Goal: Task Accomplishment & Management: Manage account settings

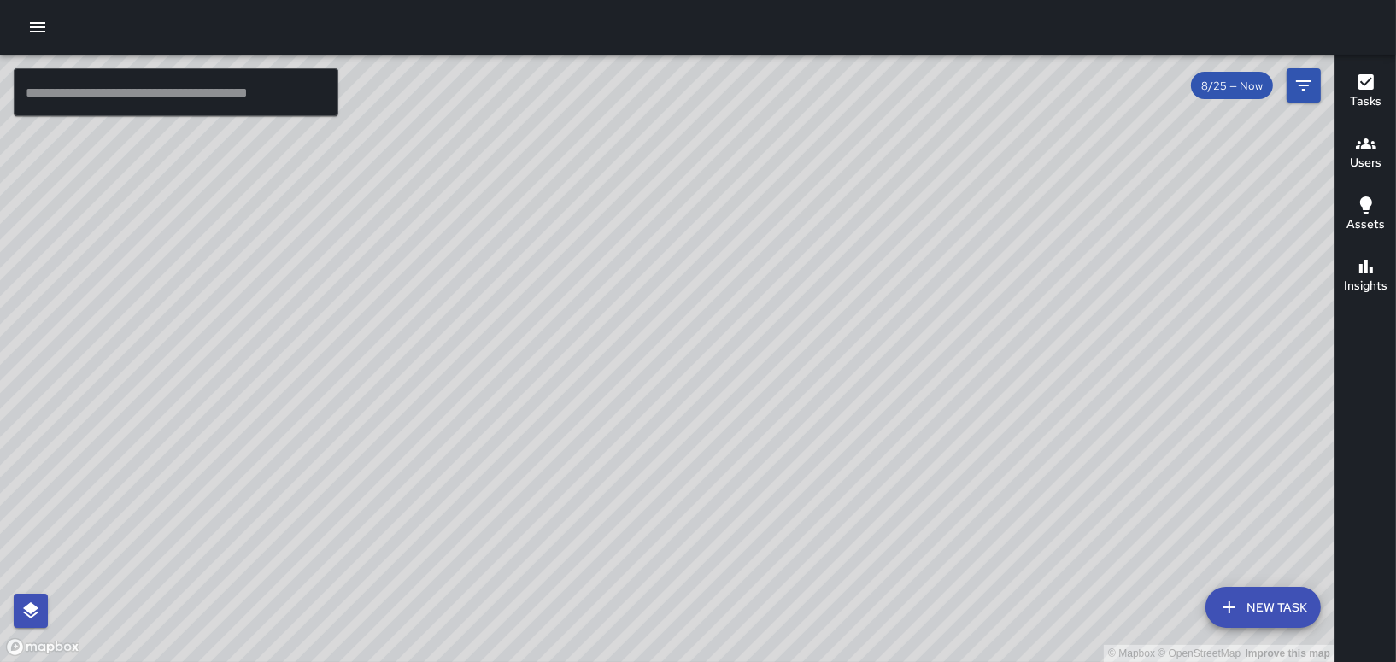
click at [34, 26] on icon "button" at bounding box center [37, 27] width 15 height 10
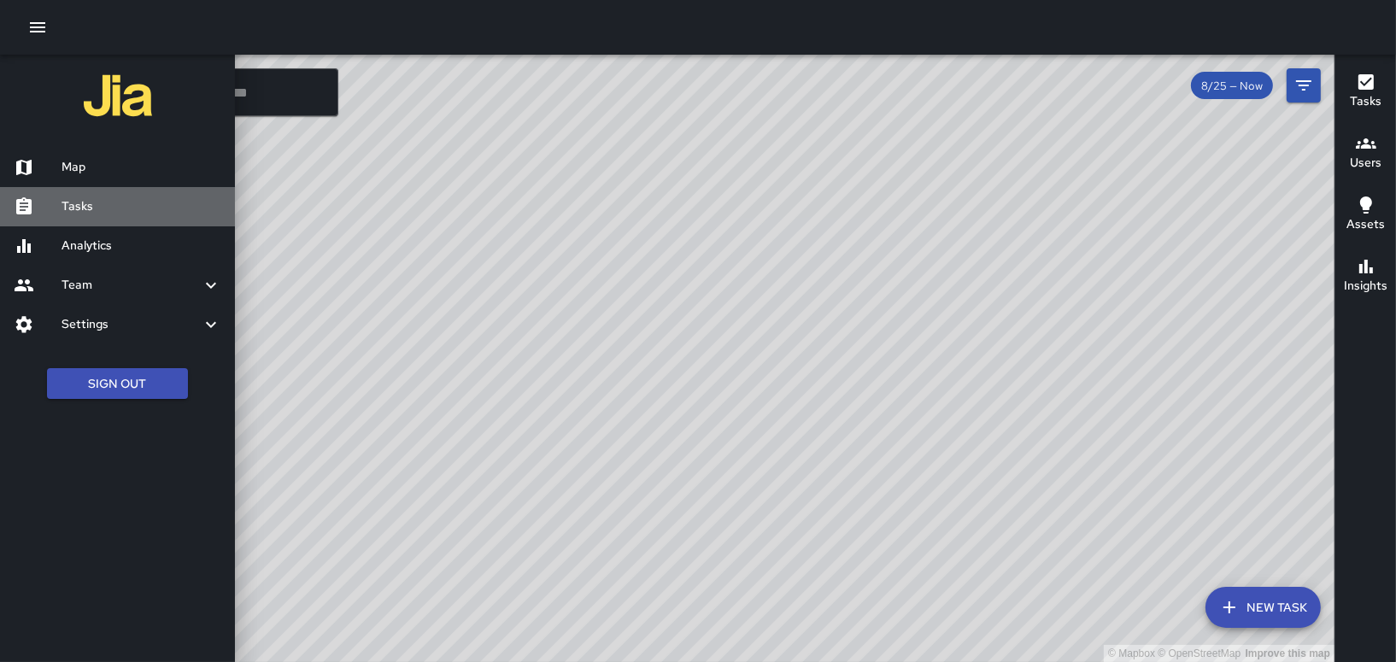
click at [86, 208] on h6 "Tasks" at bounding box center [142, 206] width 160 height 19
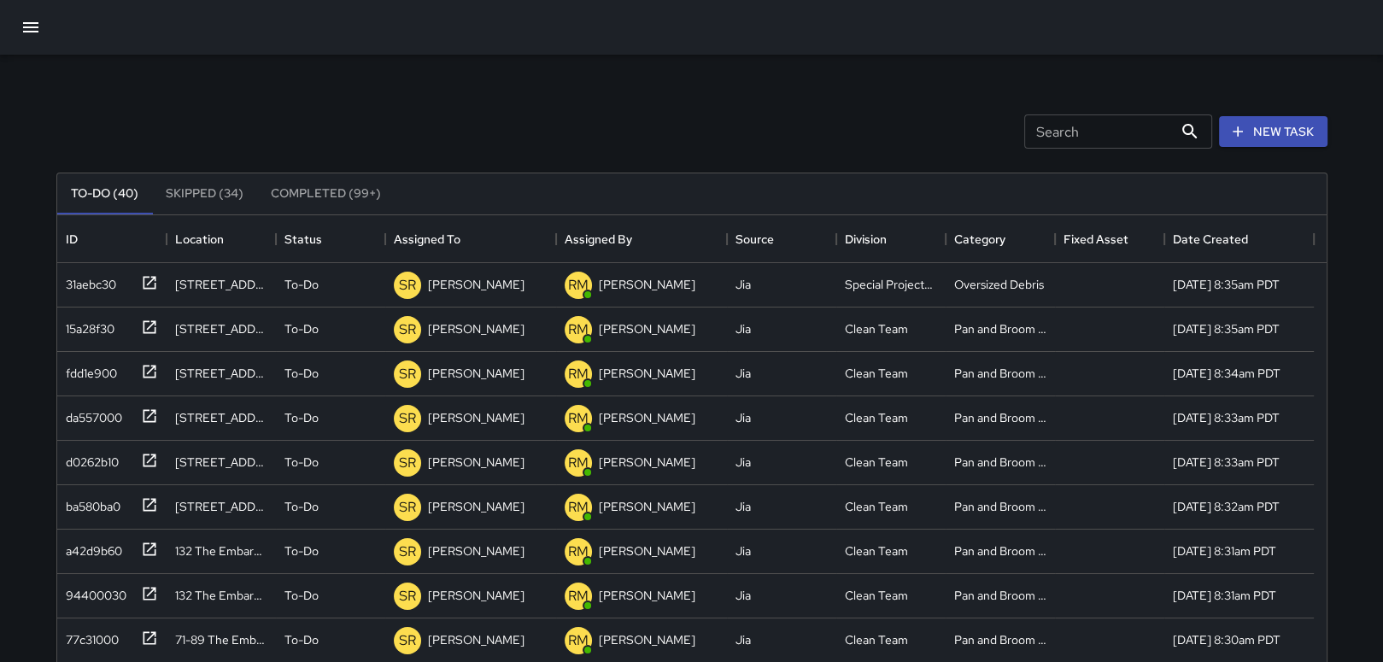
scroll to position [47, 0]
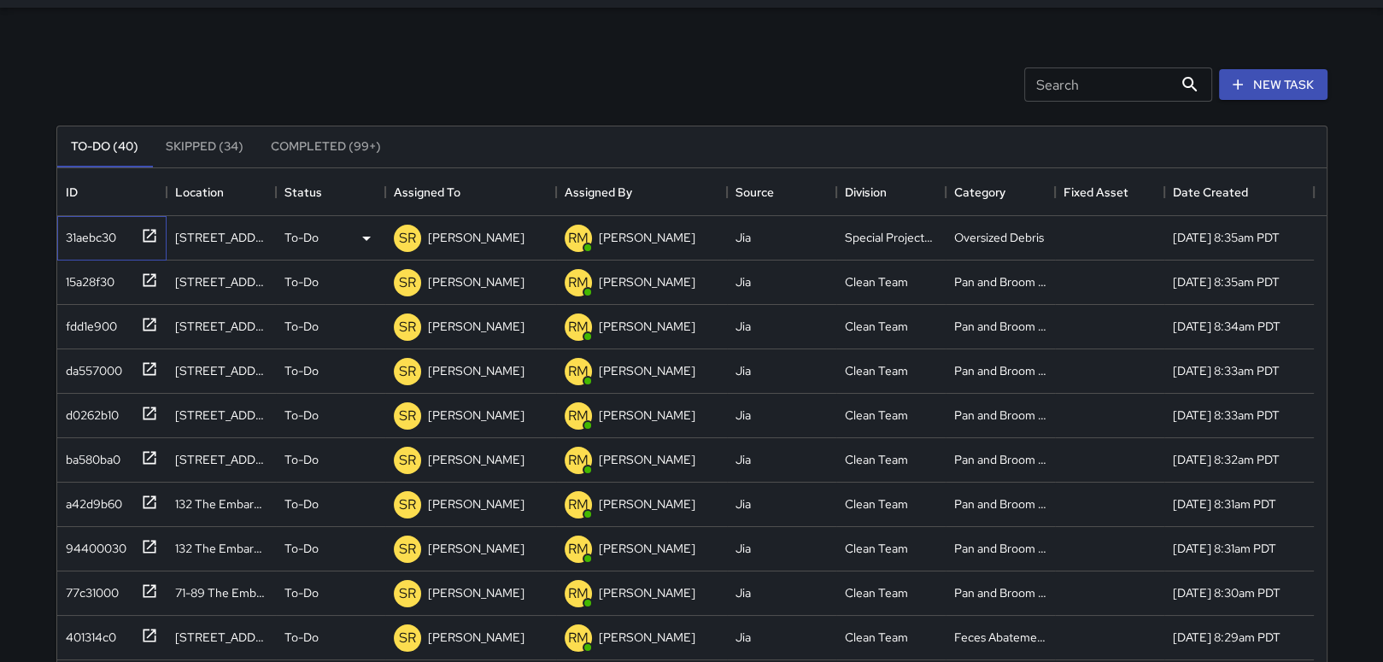
click at [147, 231] on icon at bounding box center [149, 235] width 17 height 17
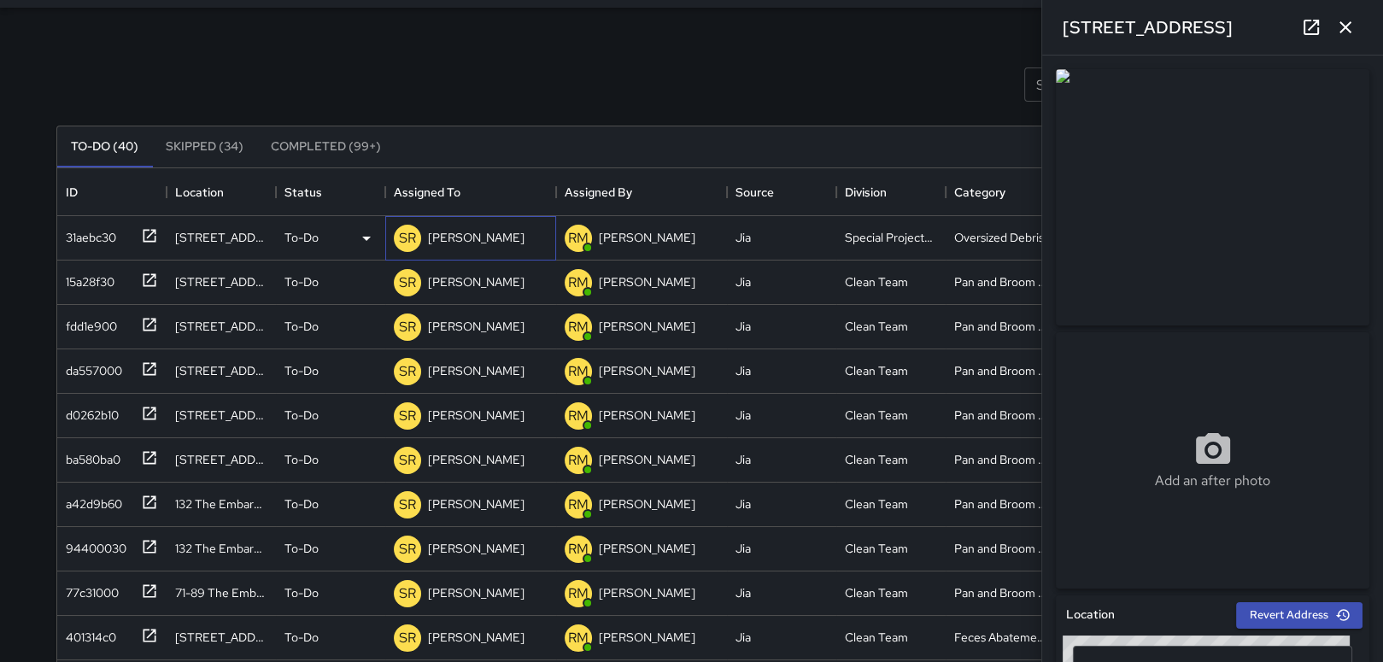
click at [482, 232] on p "[PERSON_NAME]" at bounding box center [476, 237] width 97 height 17
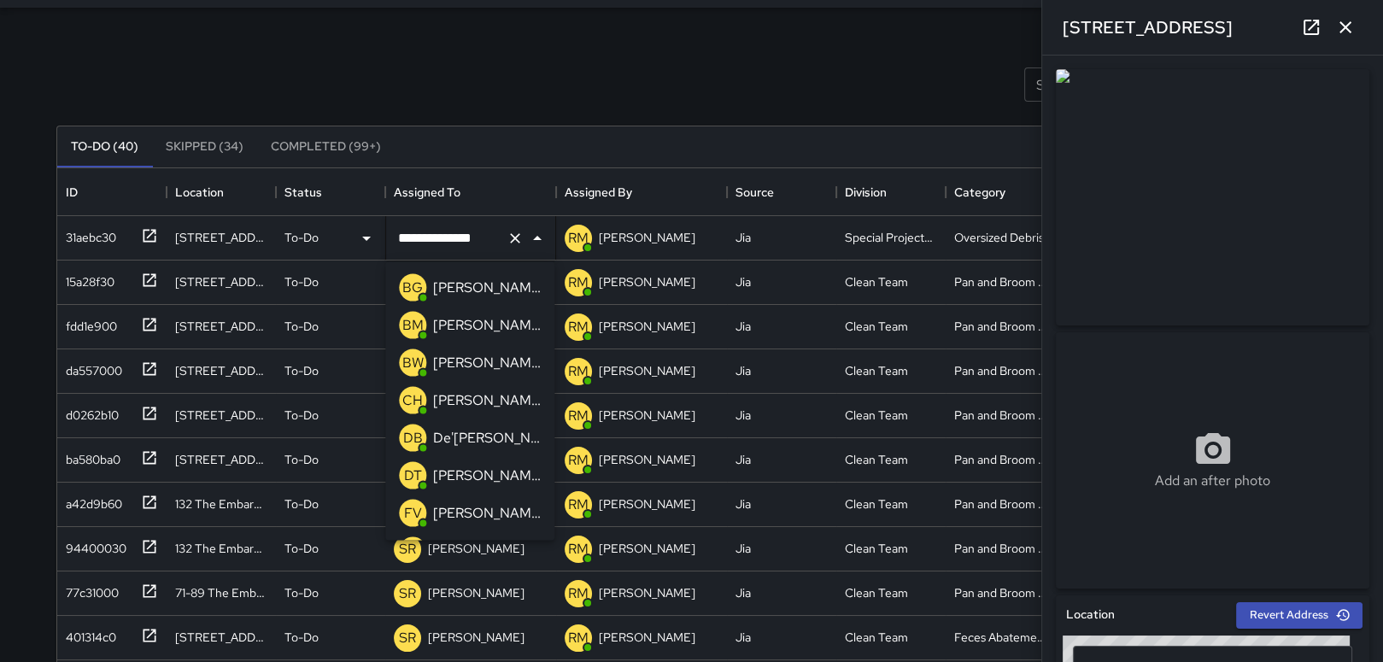
scroll to position [1381, 0]
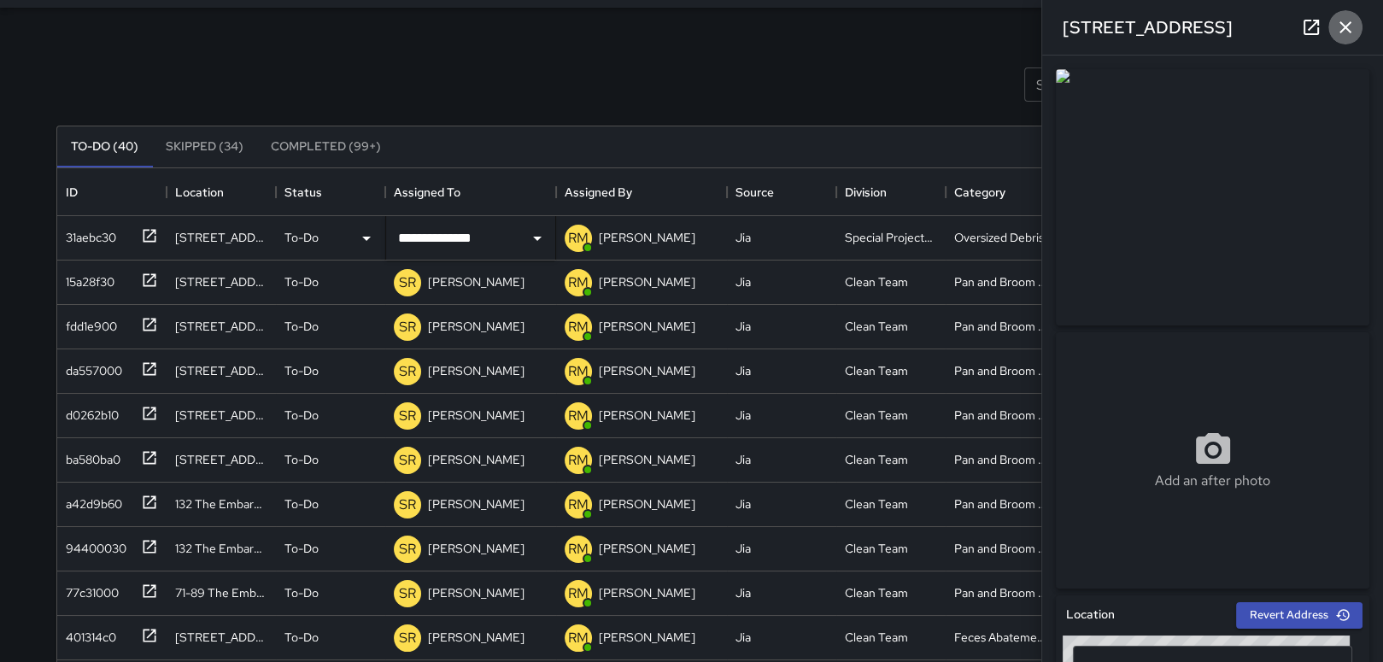
click at [1349, 22] on icon "button" at bounding box center [1346, 27] width 12 height 12
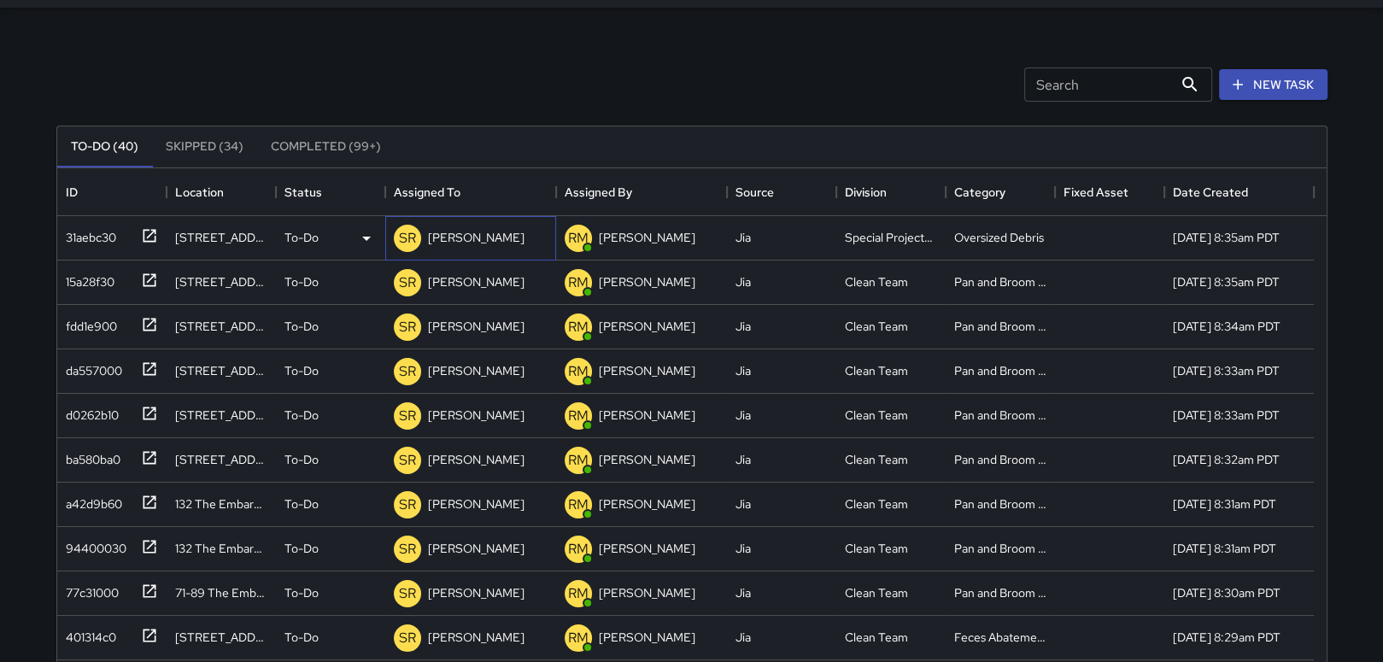
click at [454, 234] on p "[PERSON_NAME]" at bounding box center [476, 237] width 97 height 17
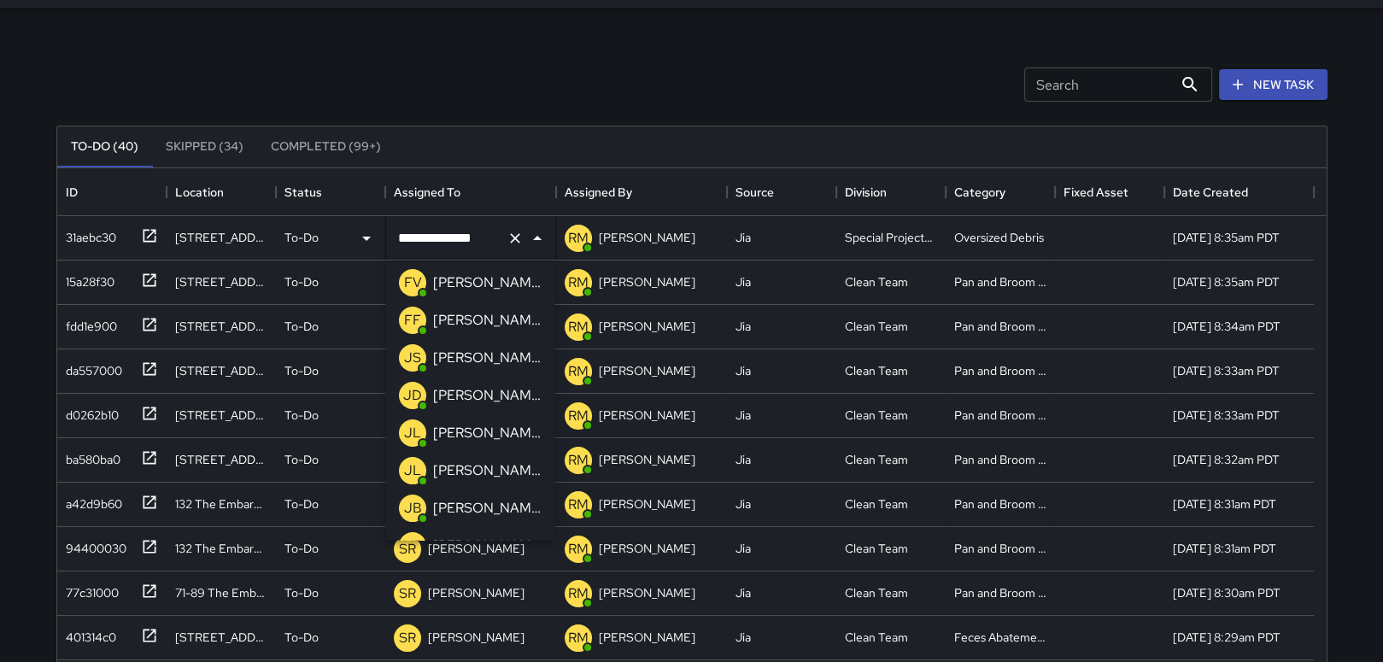
scroll to position [0, 0]
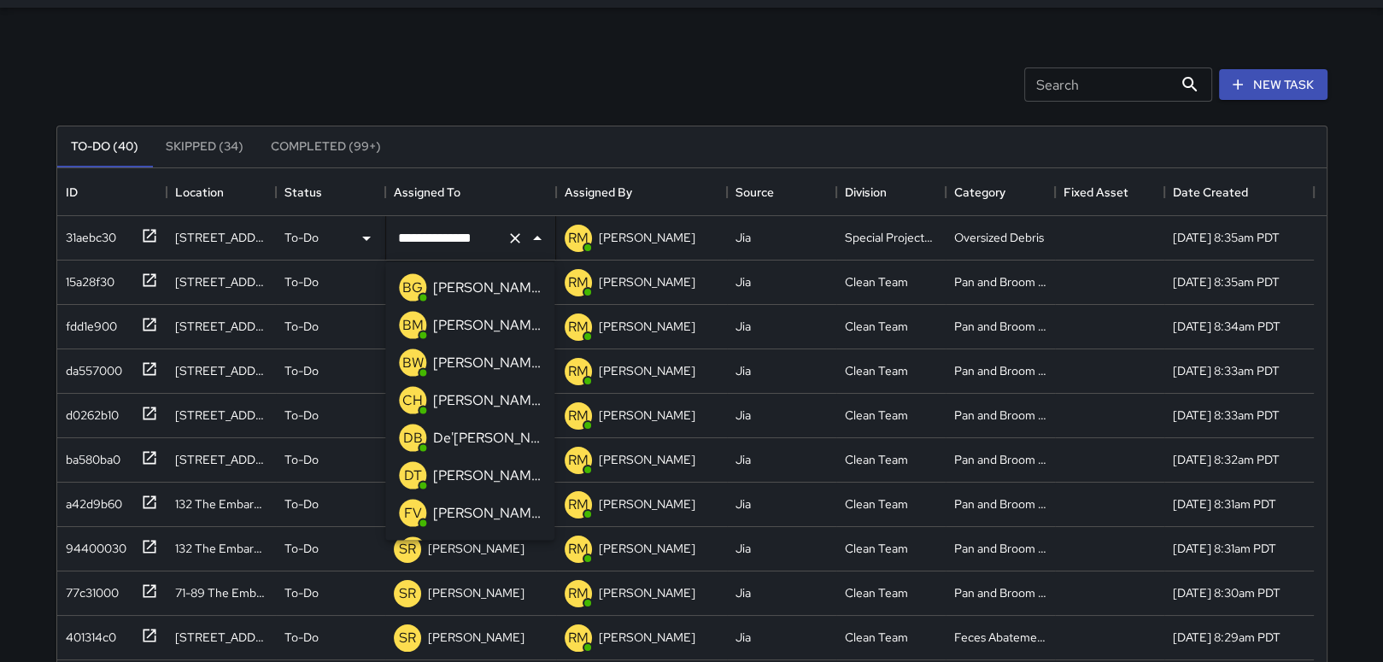
click at [472, 396] on p "[PERSON_NAME]" at bounding box center [487, 400] width 108 height 21
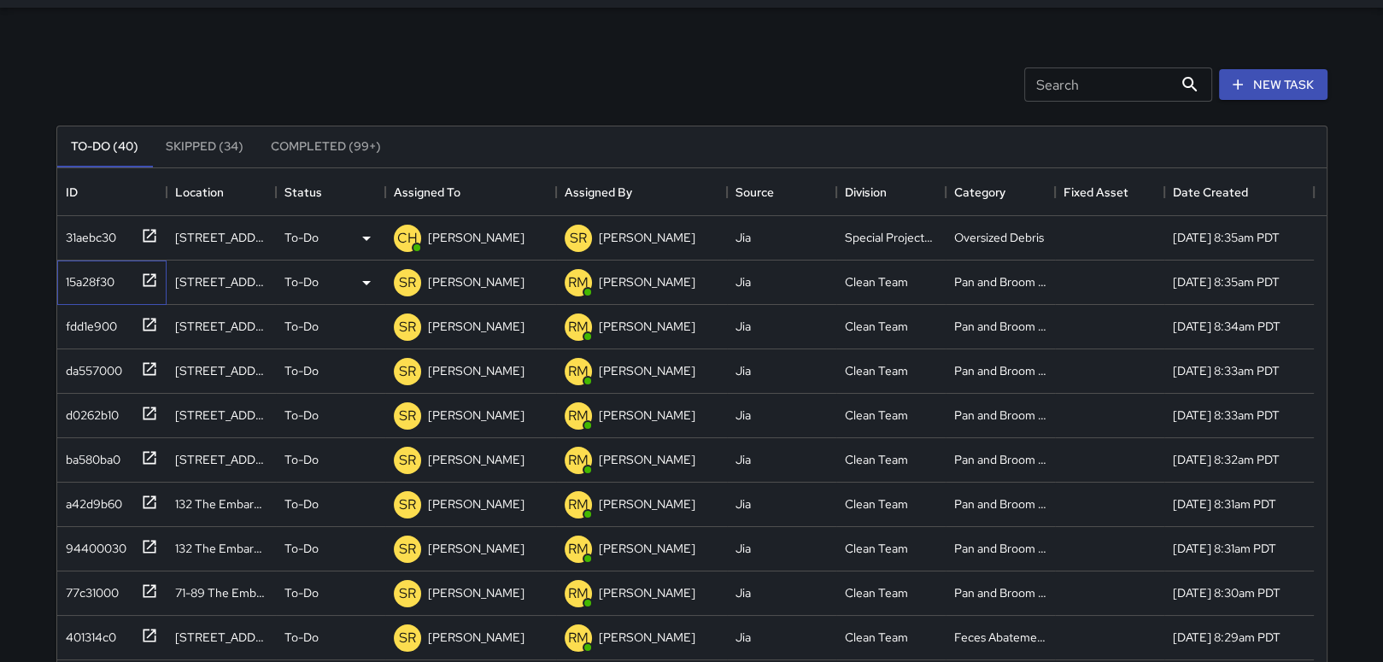
click at [145, 276] on icon at bounding box center [149, 280] width 17 height 17
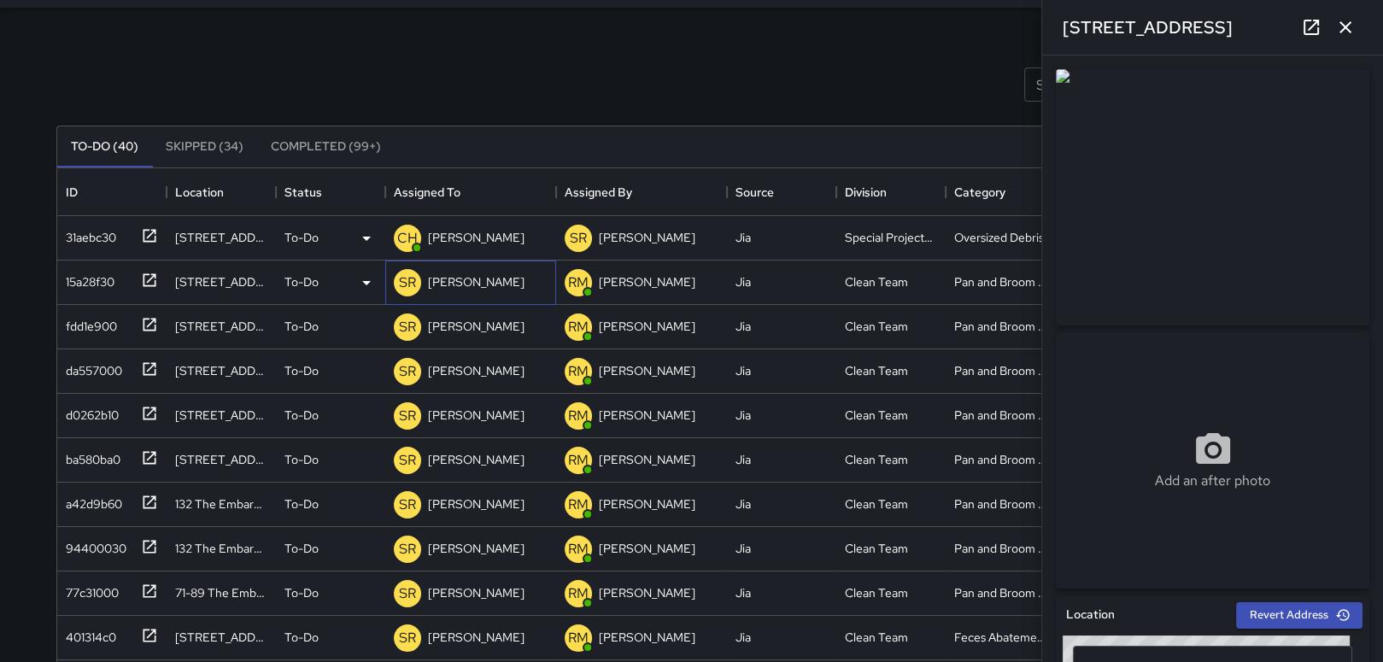
click at [454, 284] on p "[PERSON_NAME]" at bounding box center [476, 281] width 97 height 17
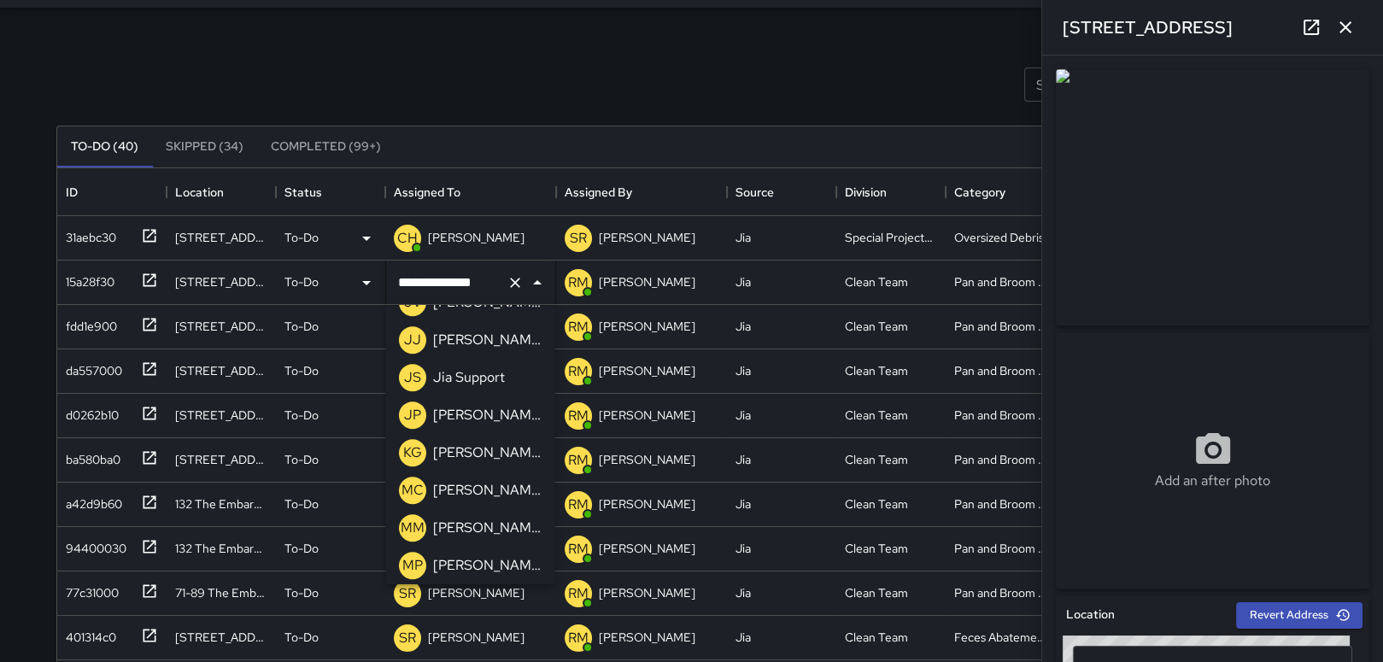
scroll to position [1195, 0]
click at [481, 491] on p "[PERSON_NAME]" at bounding box center [487, 489] width 108 height 21
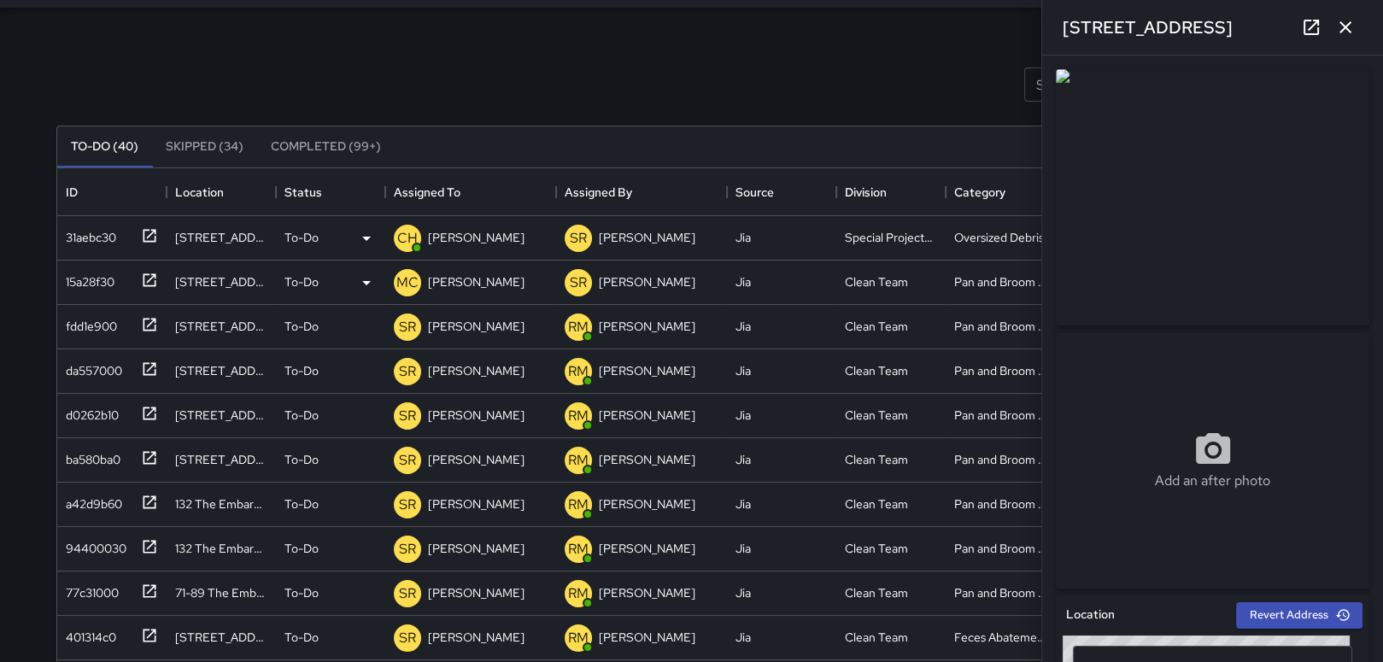
click at [1348, 26] on icon "button" at bounding box center [1345, 27] width 21 height 21
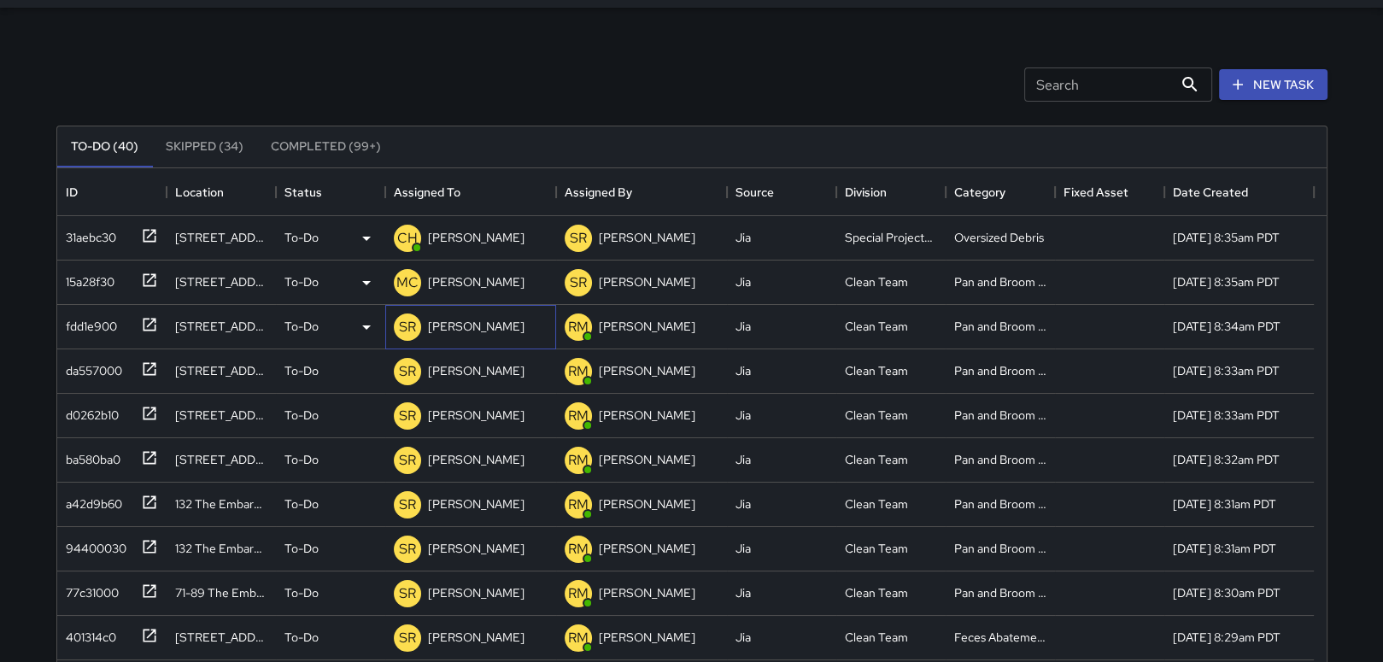
click at [467, 319] on p "[PERSON_NAME]" at bounding box center [476, 326] width 97 height 17
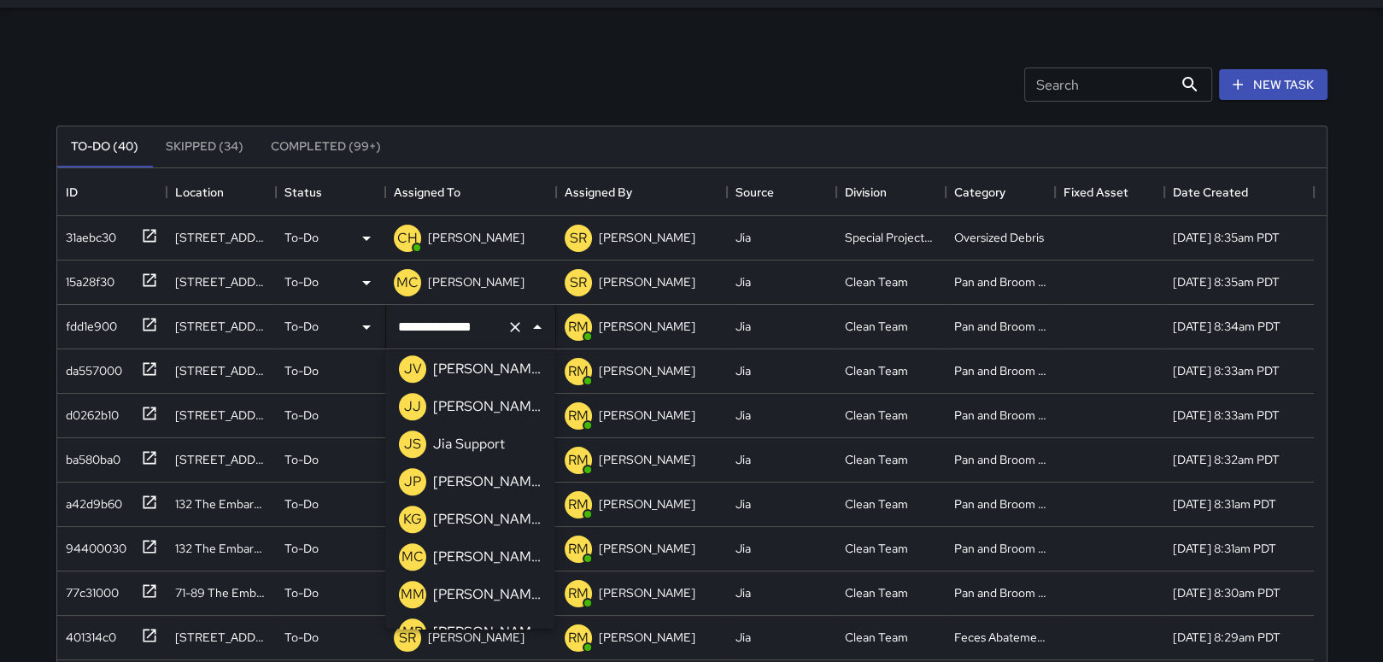
scroll to position [1178, 0]
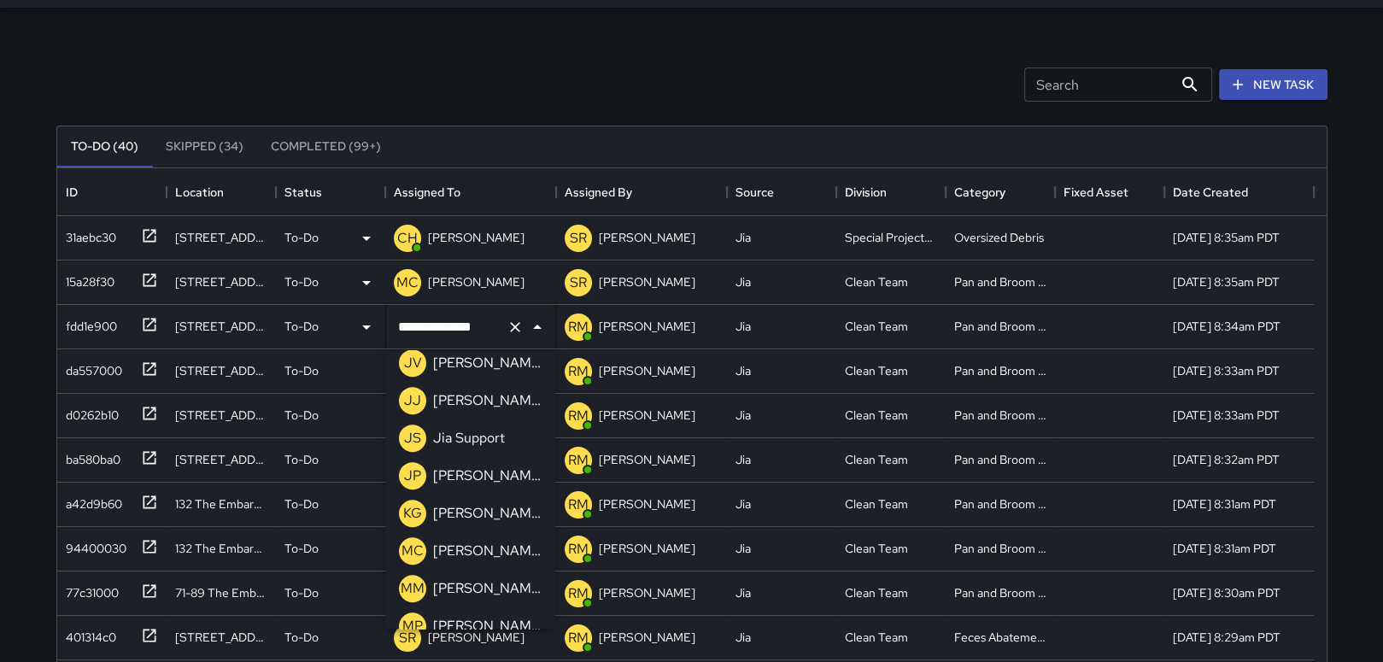
click at [471, 554] on p "[PERSON_NAME]" at bounding box center [487, 551] width 108 height 21
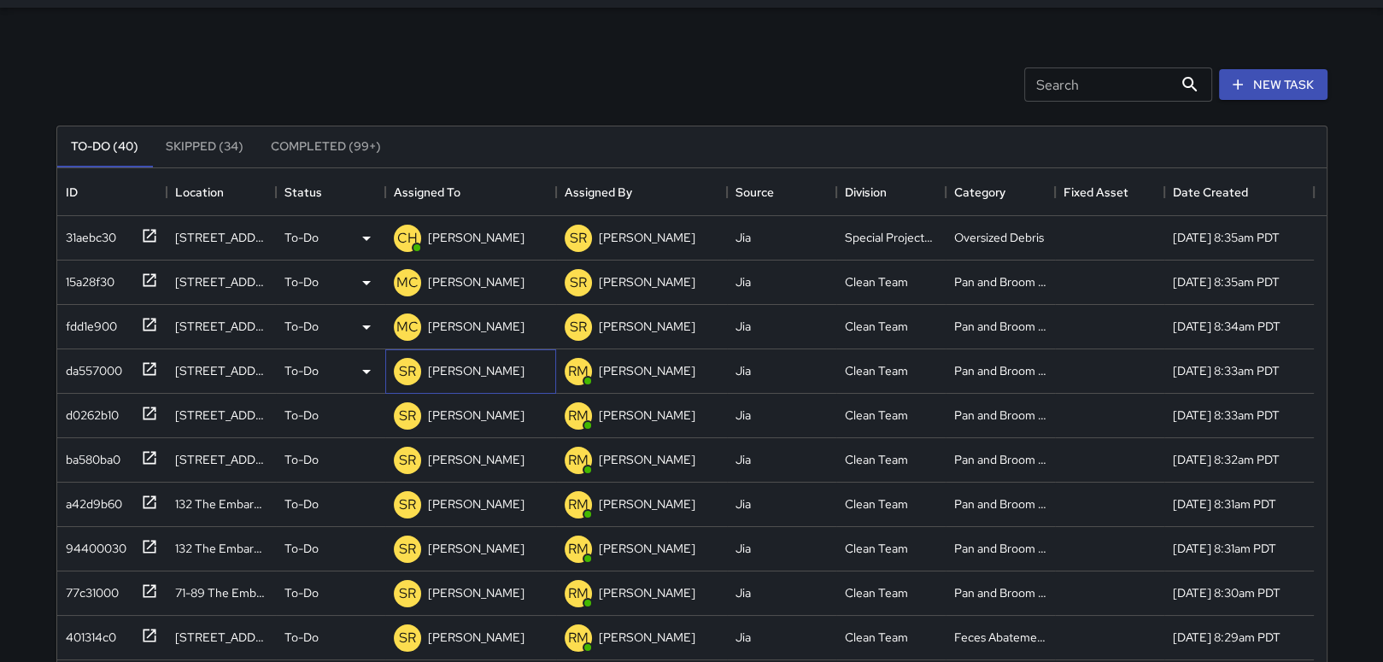
click at [459, 367] on p "[PERSON_NAME]" at bounding box center [476, 370] width 97 height 17
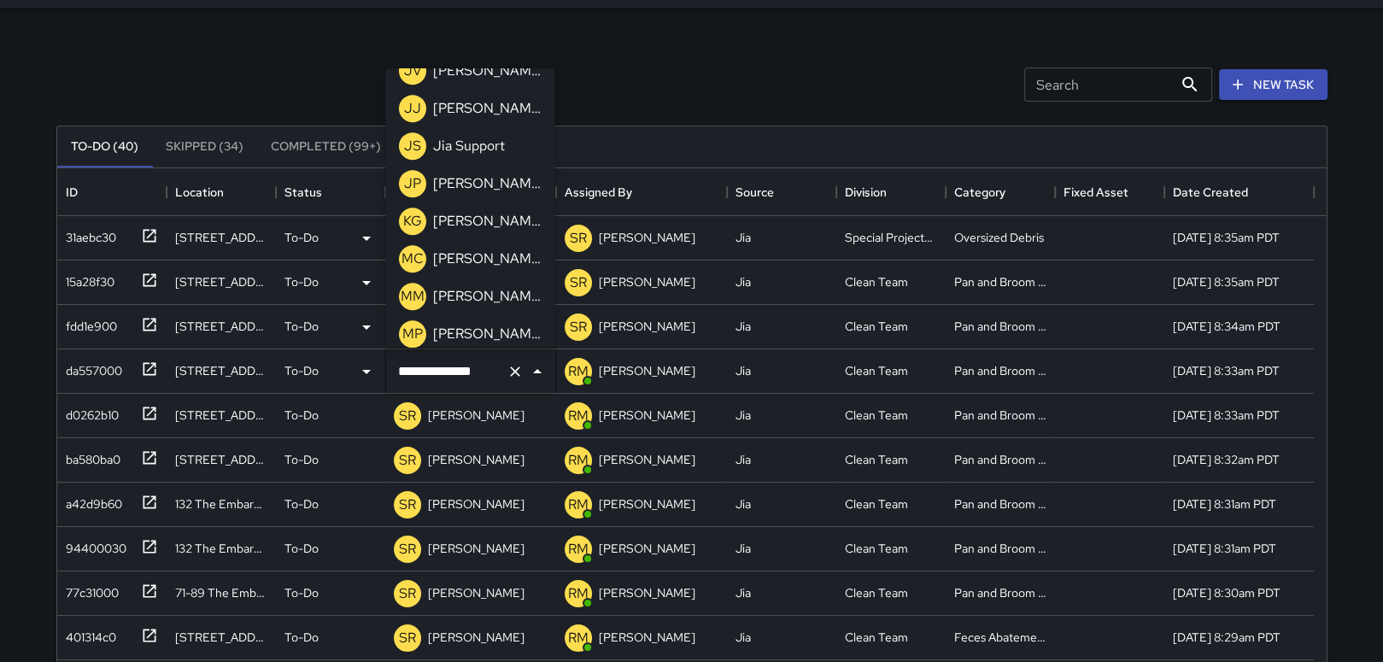
scroll to position [1176, 0]
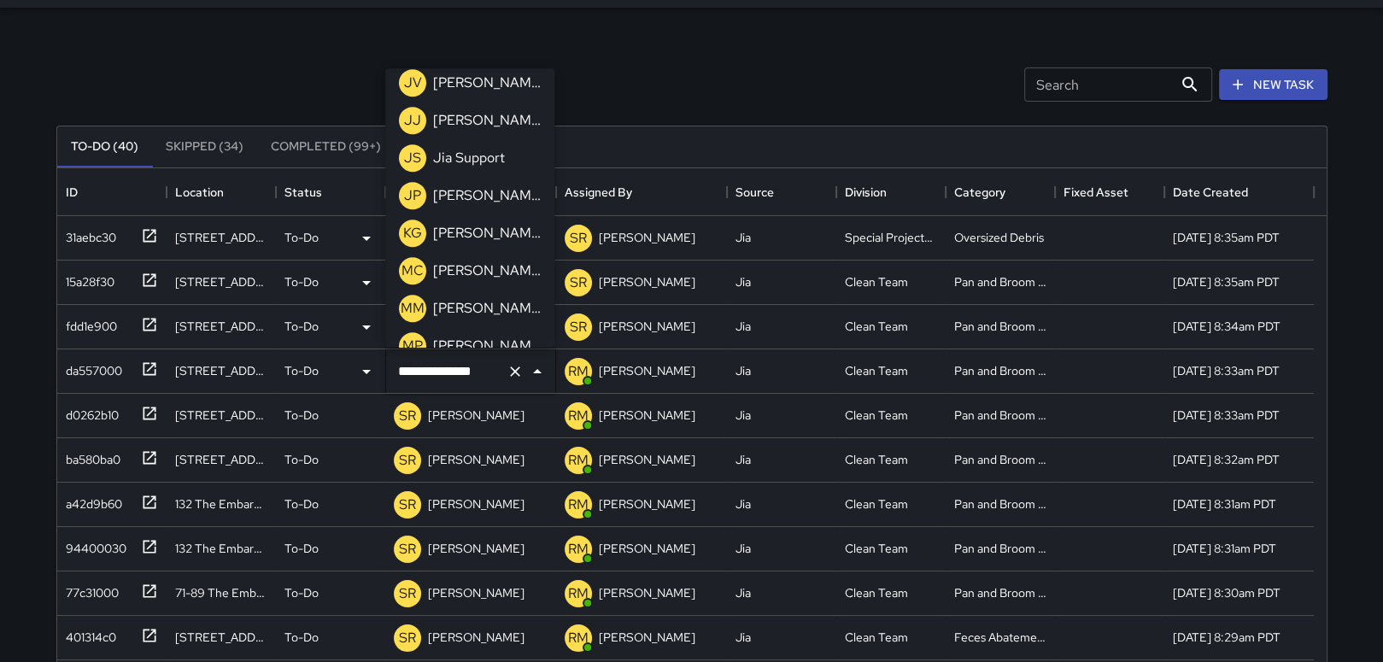
click at [479, 273] on p "[PERSON_NAME]" at bounding box center [487, 271] width 108 height 21
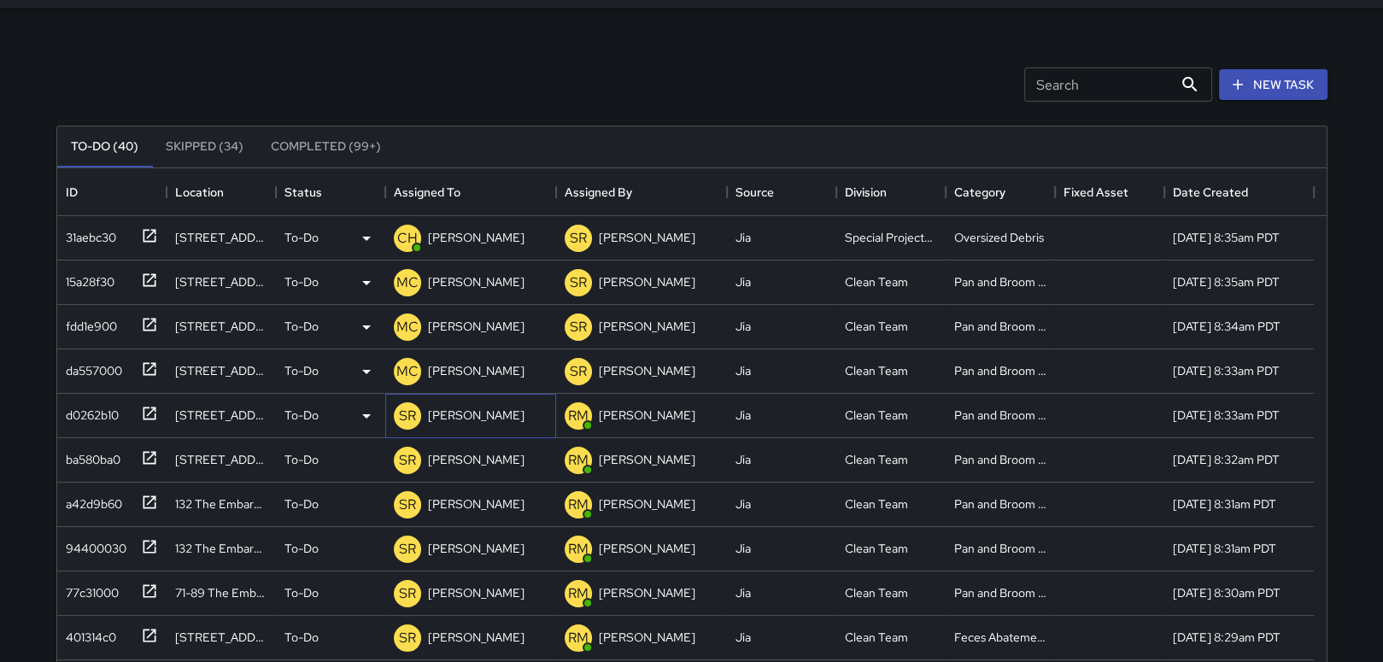
click at [464, 420] on p "[PERSON_NAME]" at bounding box center [476, 415] width 97 height 17
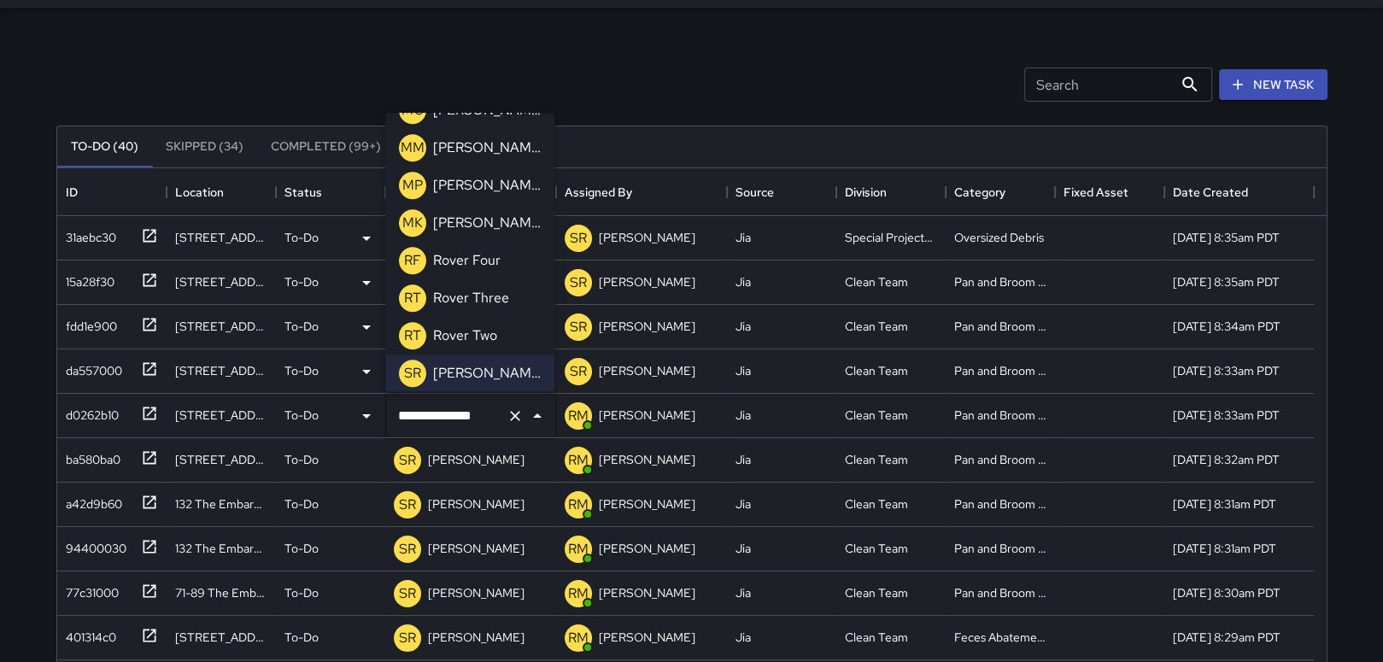
scroll to position [1300, 0]
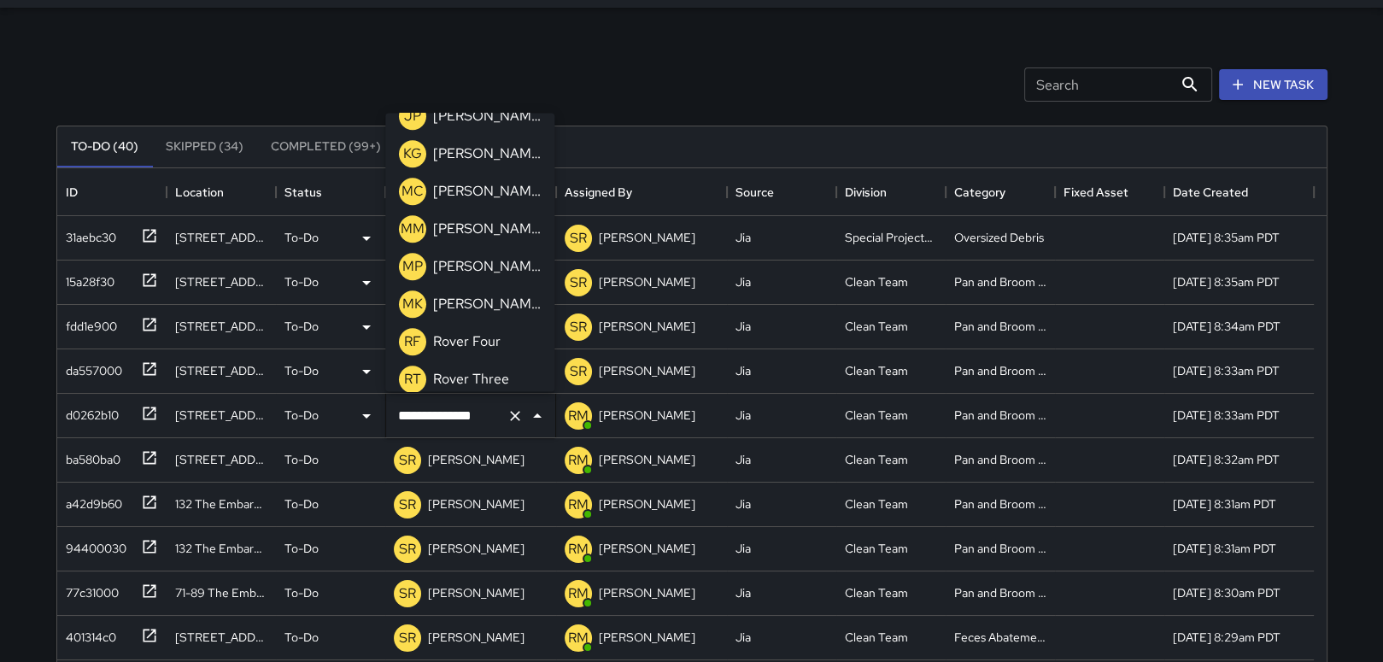
click at [473, 184] on p "[PERSON_NAME]" at bounding box center [487, 191] width 108 height 21
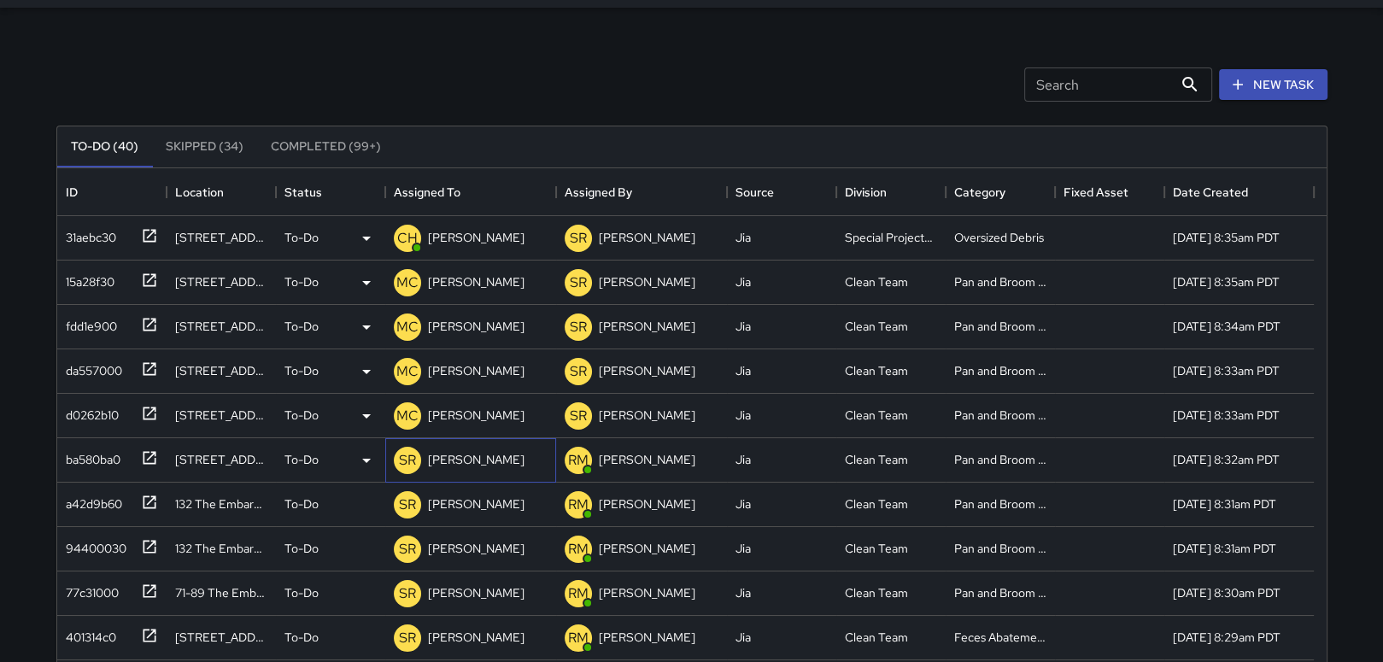
click at [464, 460] on p "[PERSON_NAME]" at bounding box center [476, 459] width 97 height 17
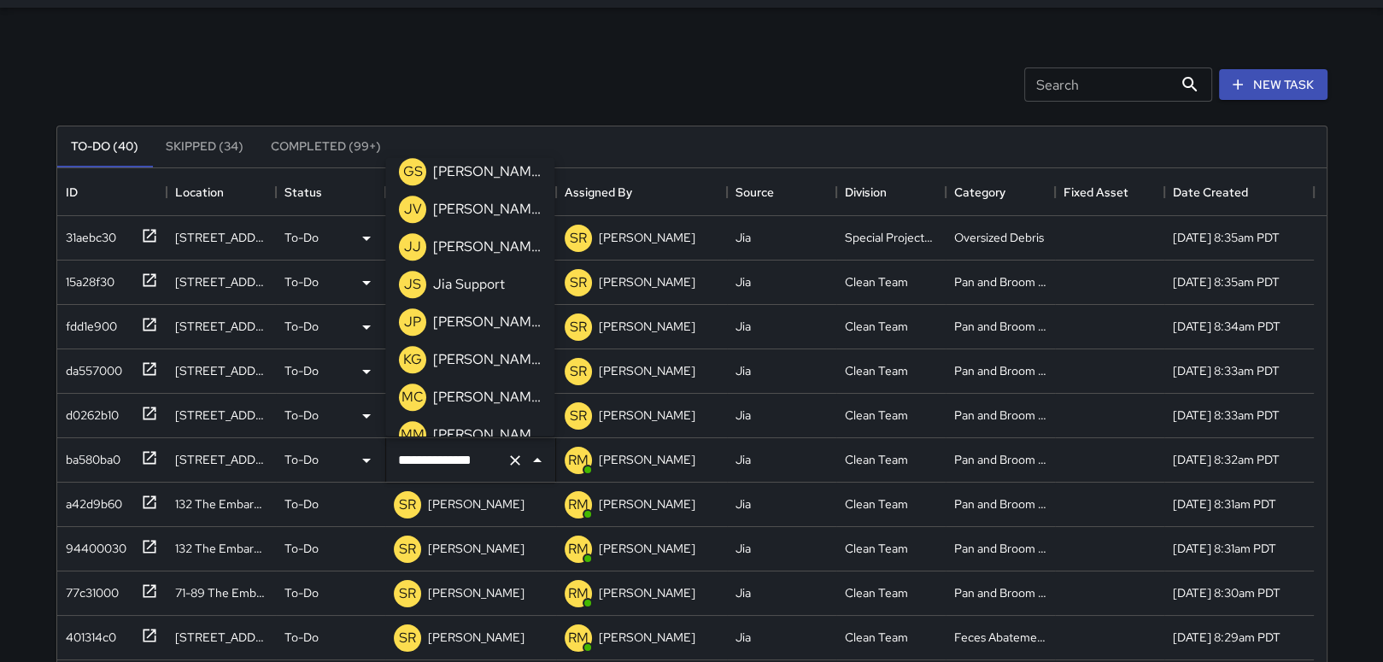
scroll to position [1173, 0]
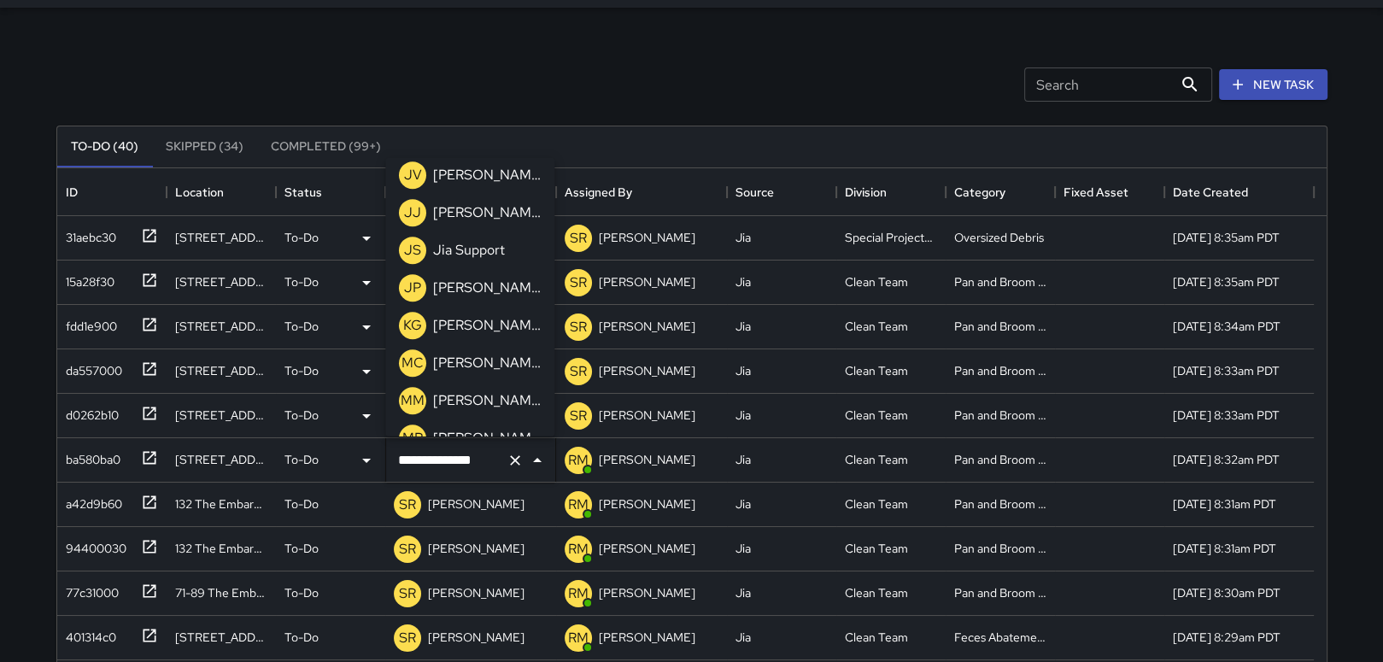
click at [496, 366] on p "[PERSON_NAME]" at bounding box center [487, 364] width 108 height 21
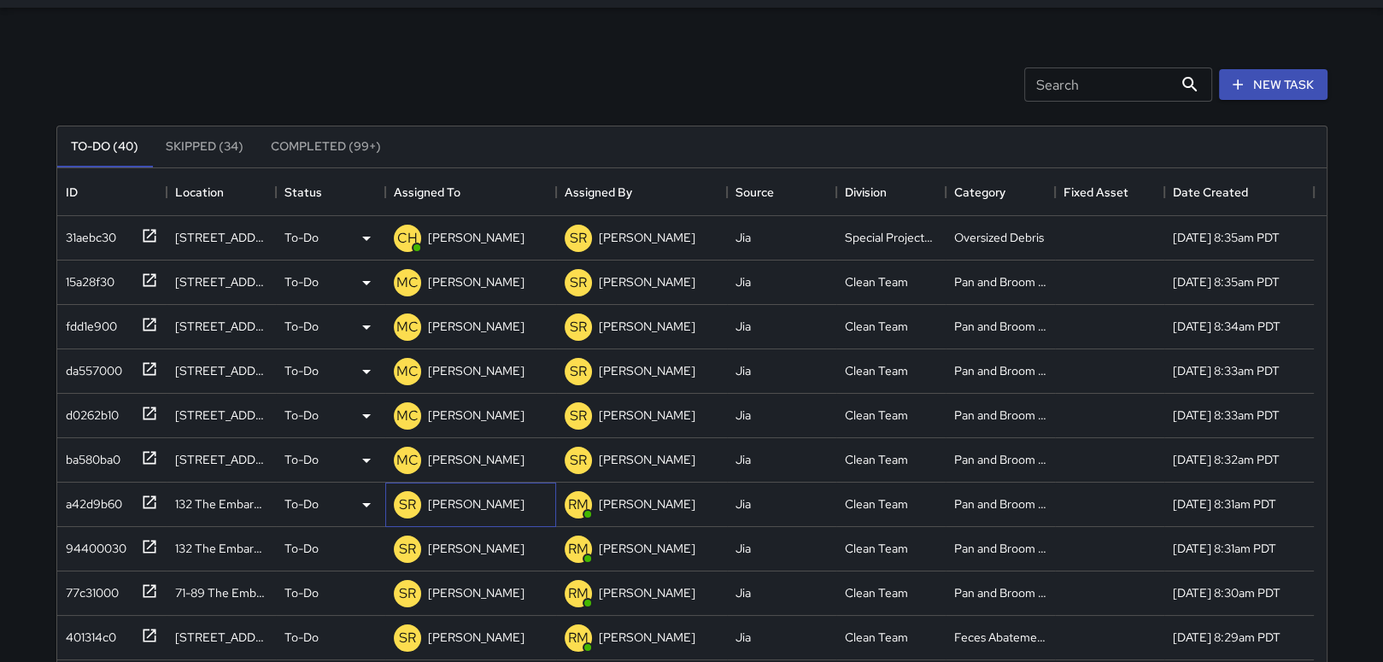
click at [458, 503] on p "[PERSON_NAME]" at bounding box center [476, 503] width 97 height 17
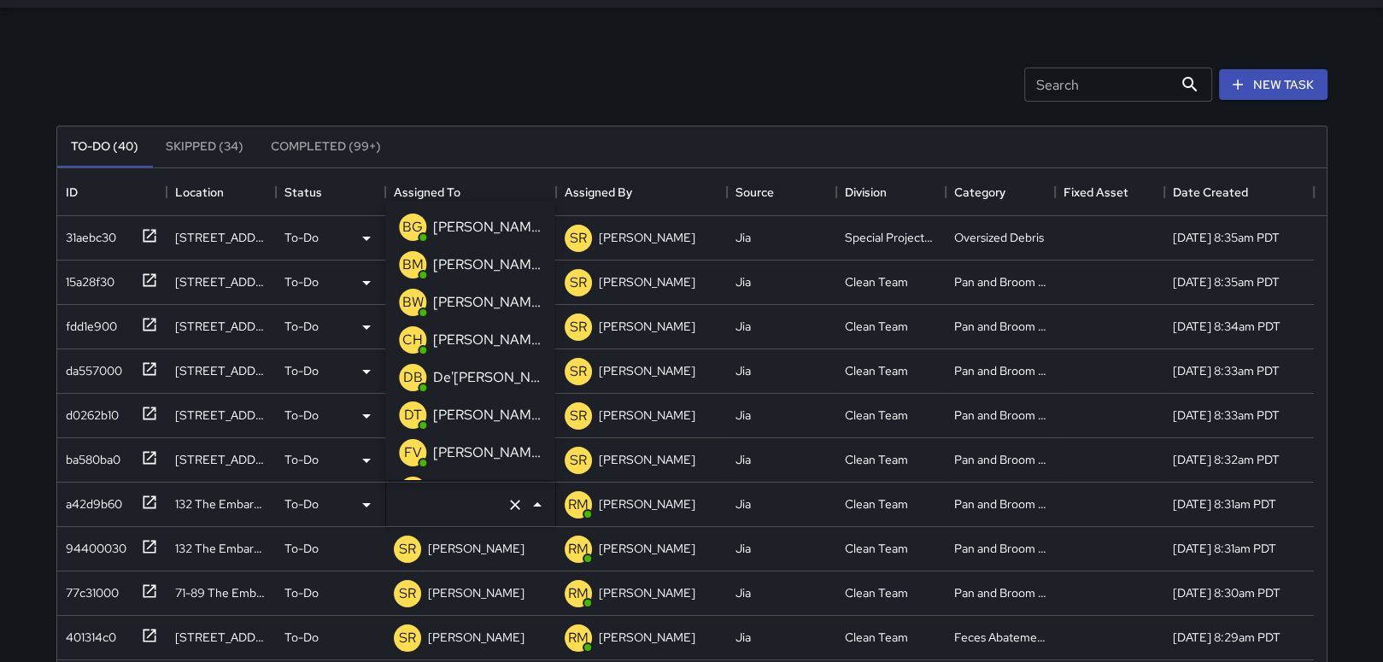
type input "**********"
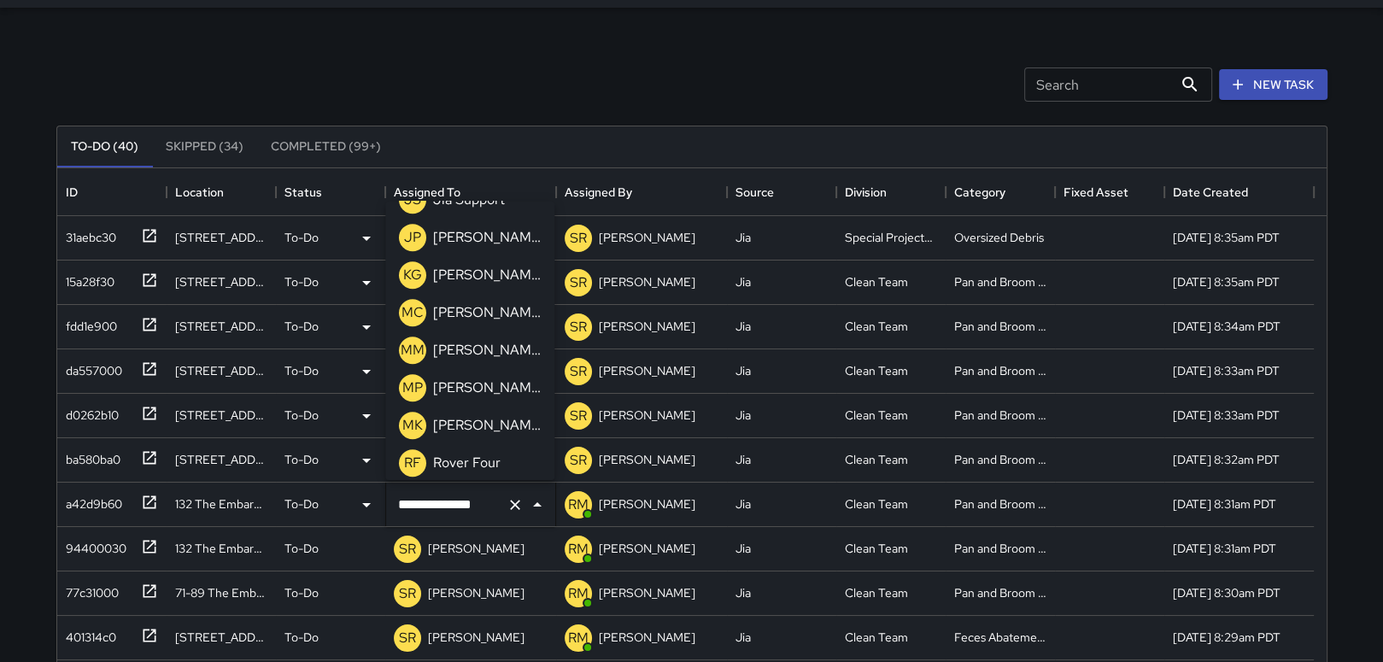
scroll to position [1199, 0]
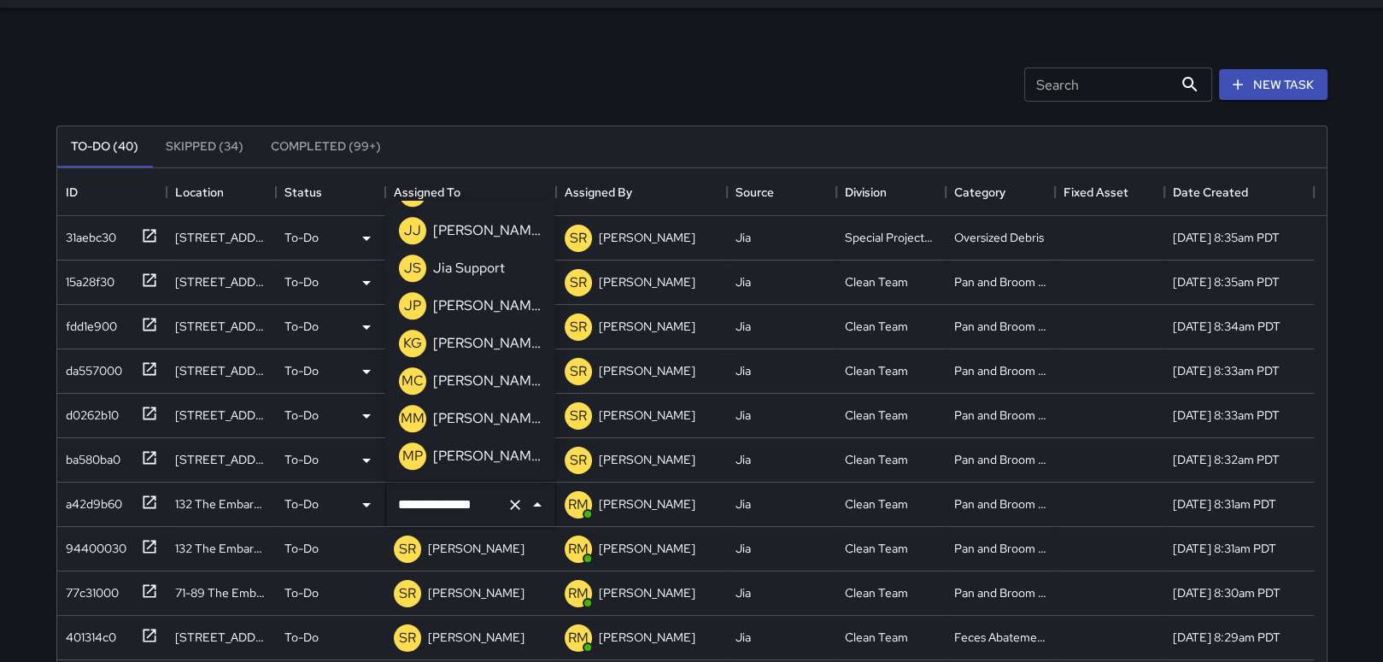
click at [471, 381] on p "[PERSON_NAME]" at bounding box center [487, 381] width 108 height 21
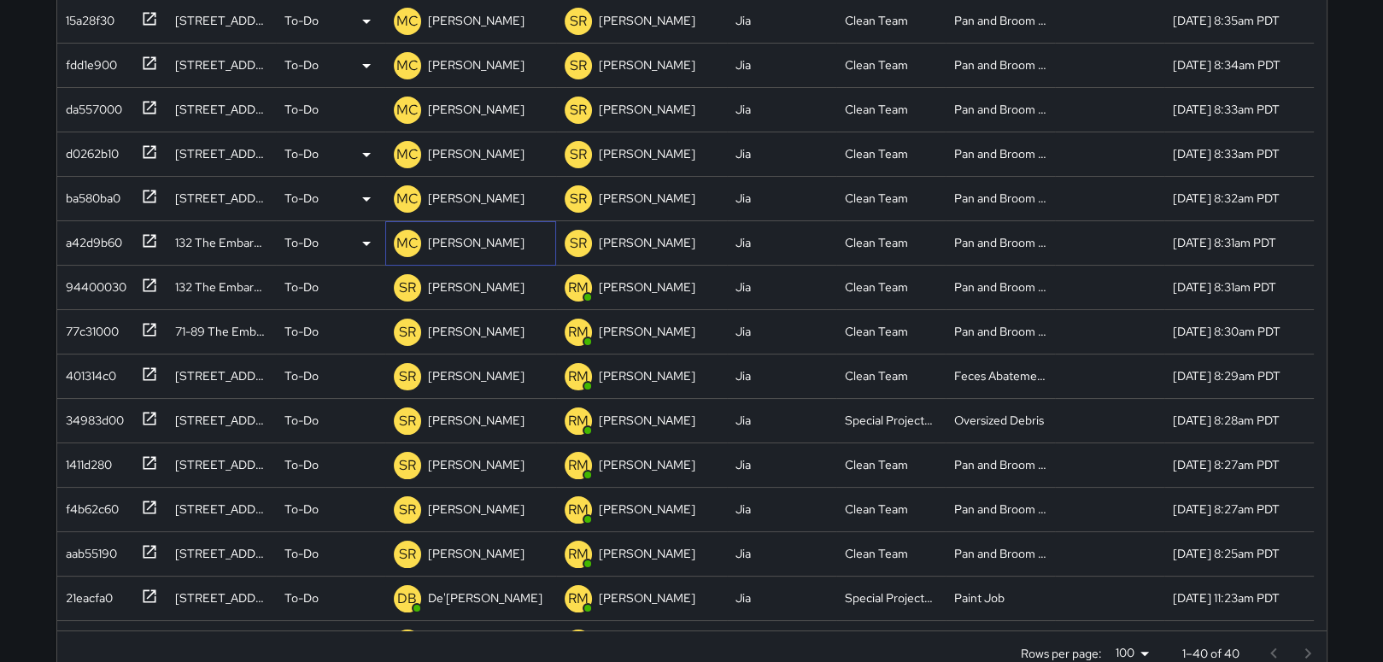
scroll to position [309, 0]
click at [466, 285] on p "[PERSON_NAME]" at bounding box center [476, 286] width 97 height 17
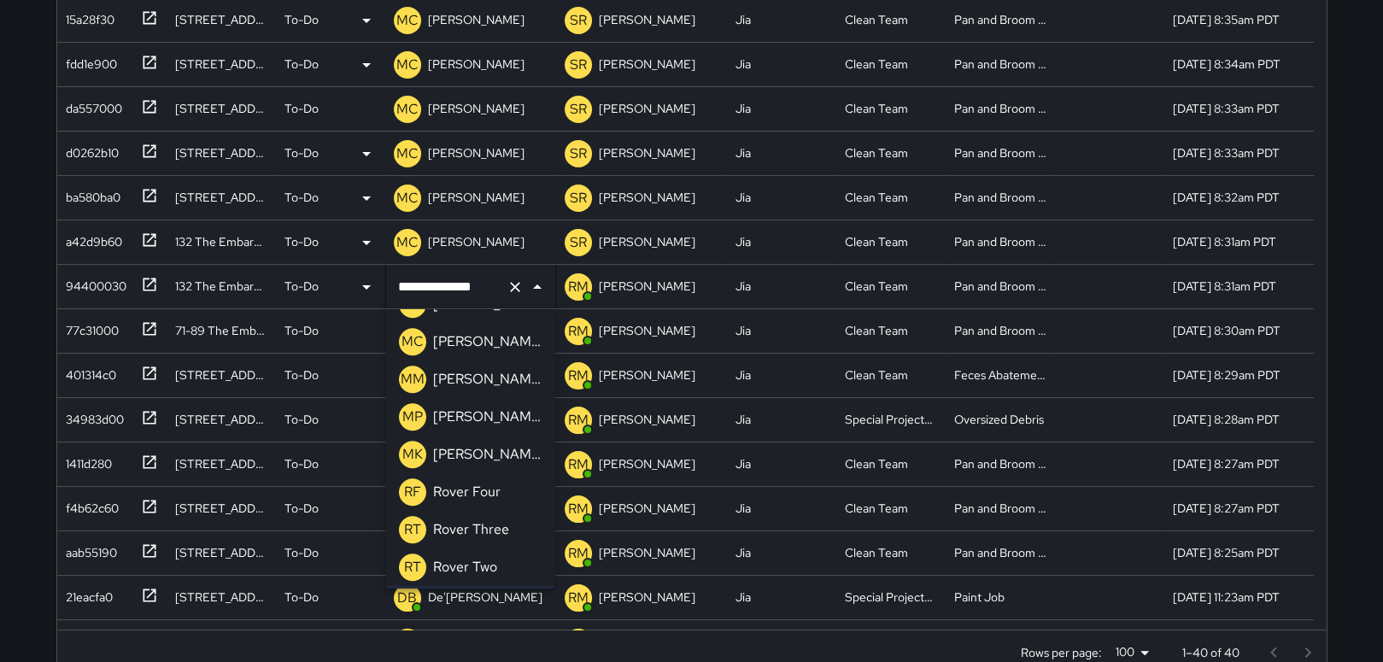
scroll to position [1313, 0]
click at [487, 372] on p "[PERSON_NAME]" at bounding box center [487, 376] width 108 height 21
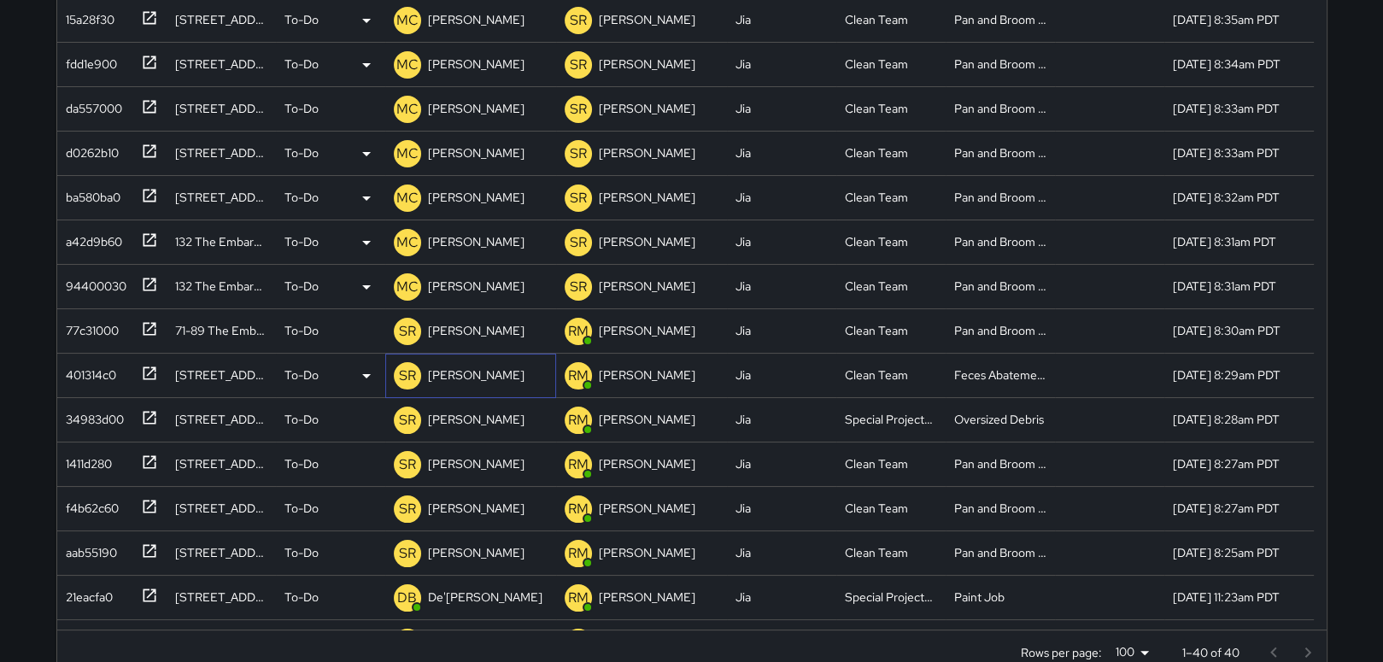
click at [475, 375] on p "[PERSON_NAME]" at bounding box center [476, 374] width 97 height 17
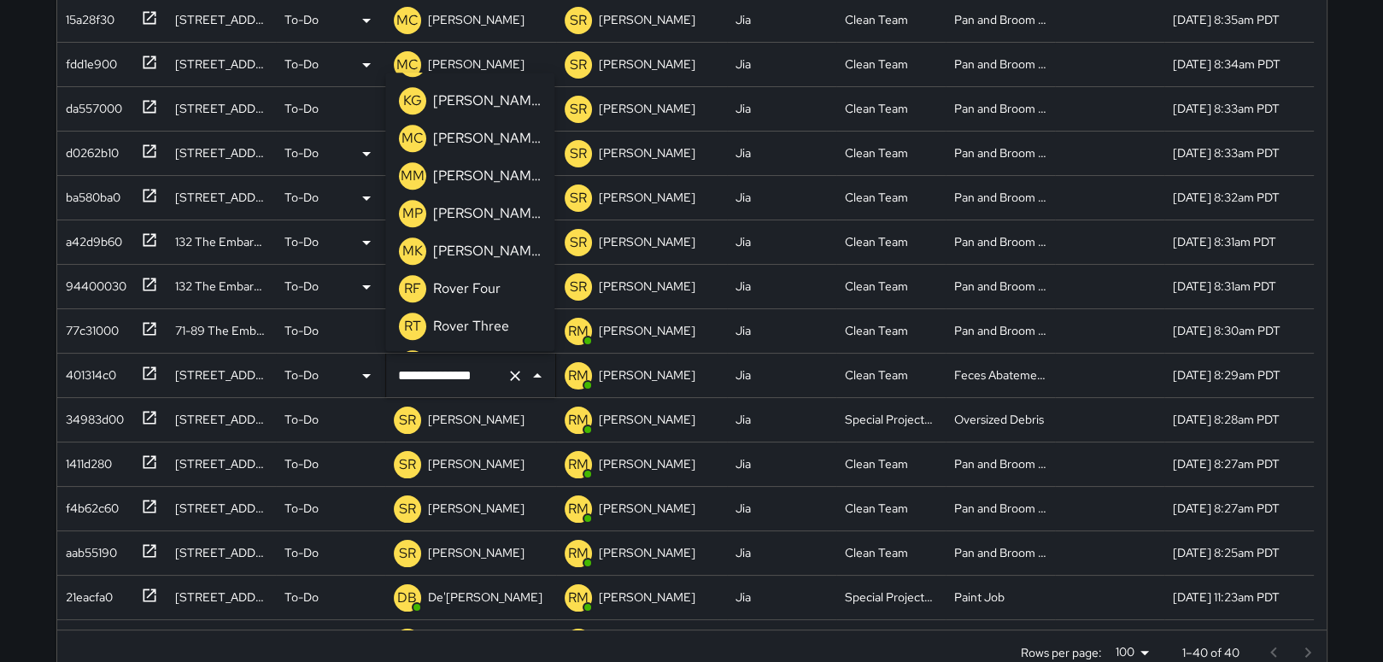
click at [490, 133] on p "[PERSON_NAME]" at bounding box center [487, 138] width 108 height 21
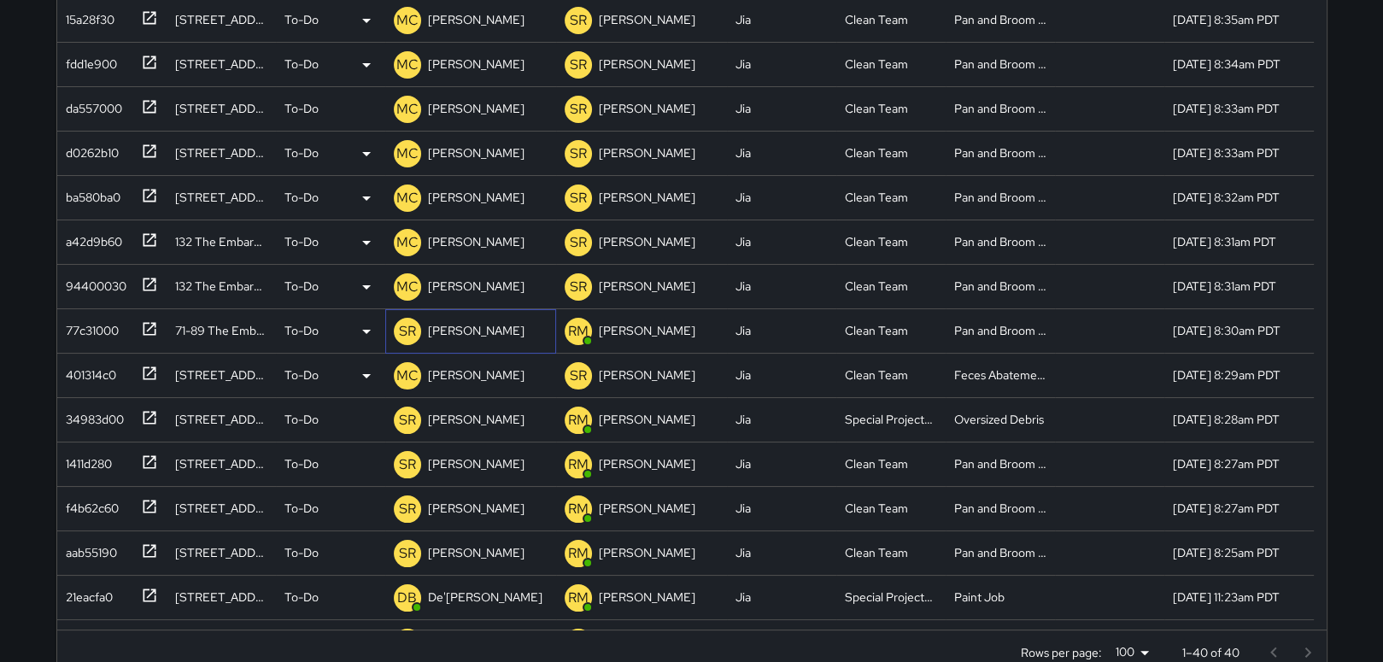
click at [457, 334] on p "[PERSON_NAME]" at bounding box center [476, 330] width 97 height 17
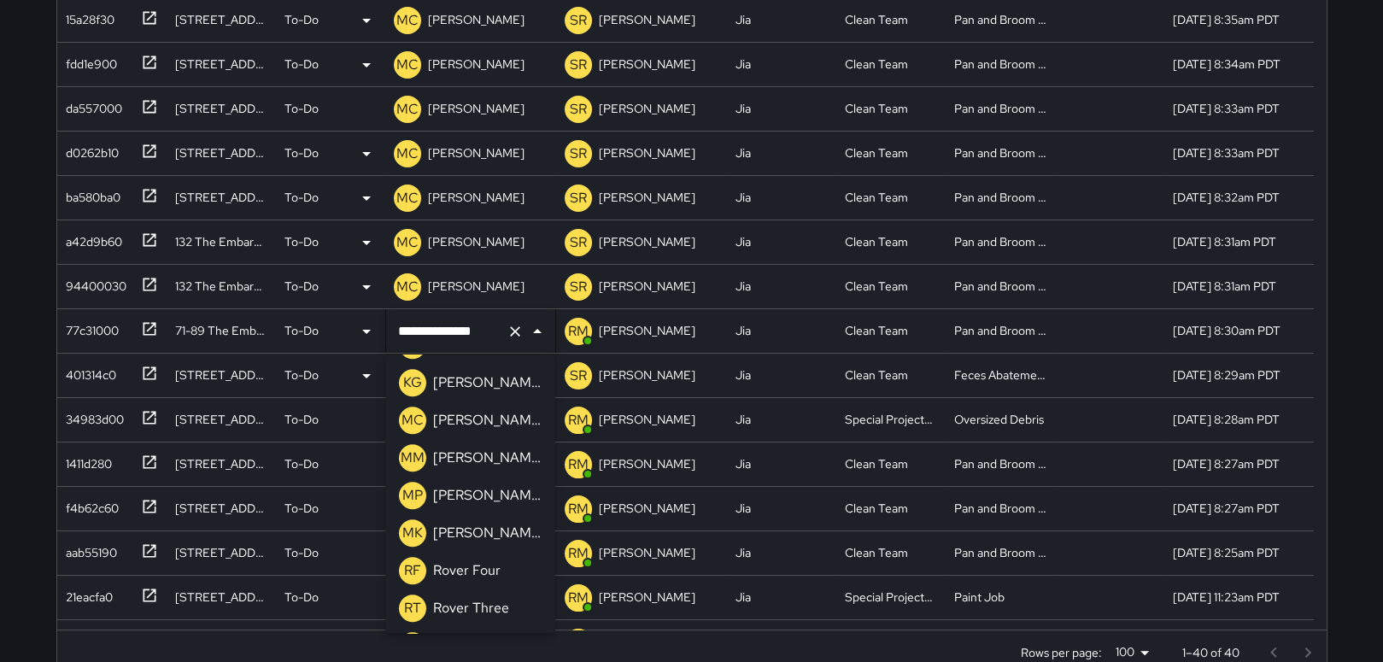
click at [497, 415] on p "[PERSON_NAME]" at bounding box center [487, 420] width 108 height 21
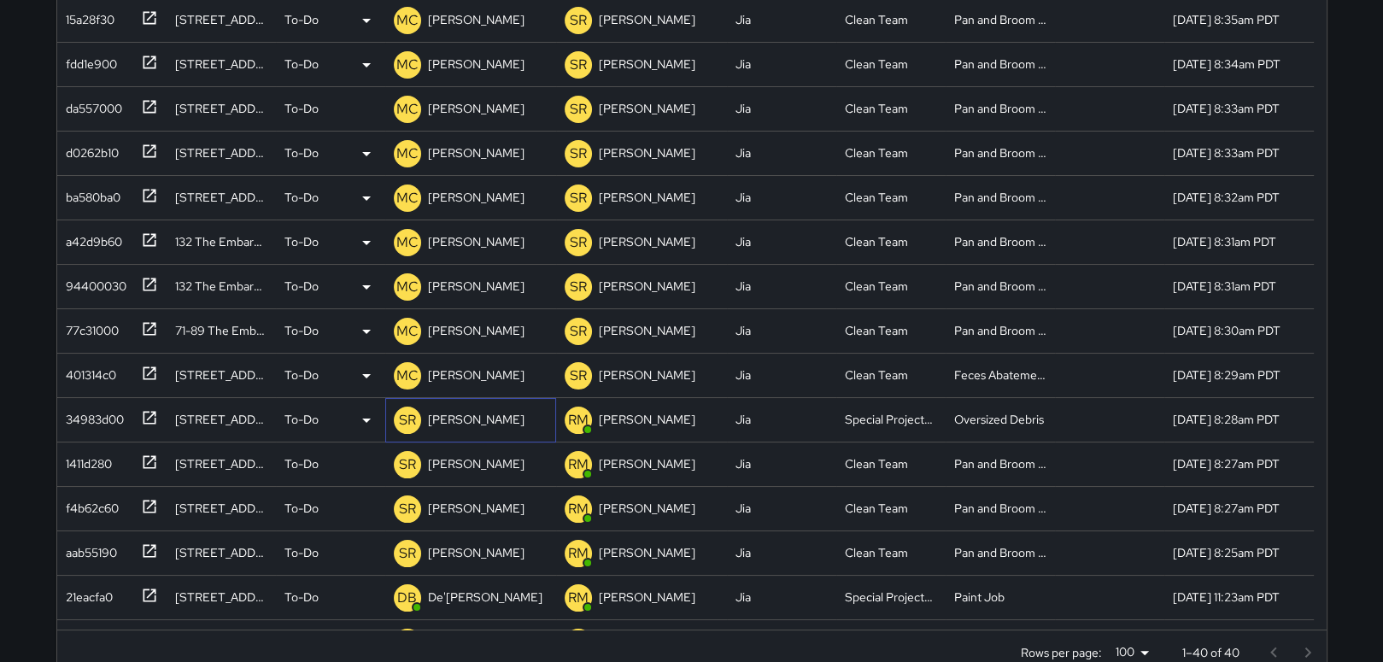
click at [497, 417] on p "[PERSON_NAME]" at bounding box center [476, 419] width 97 height 17
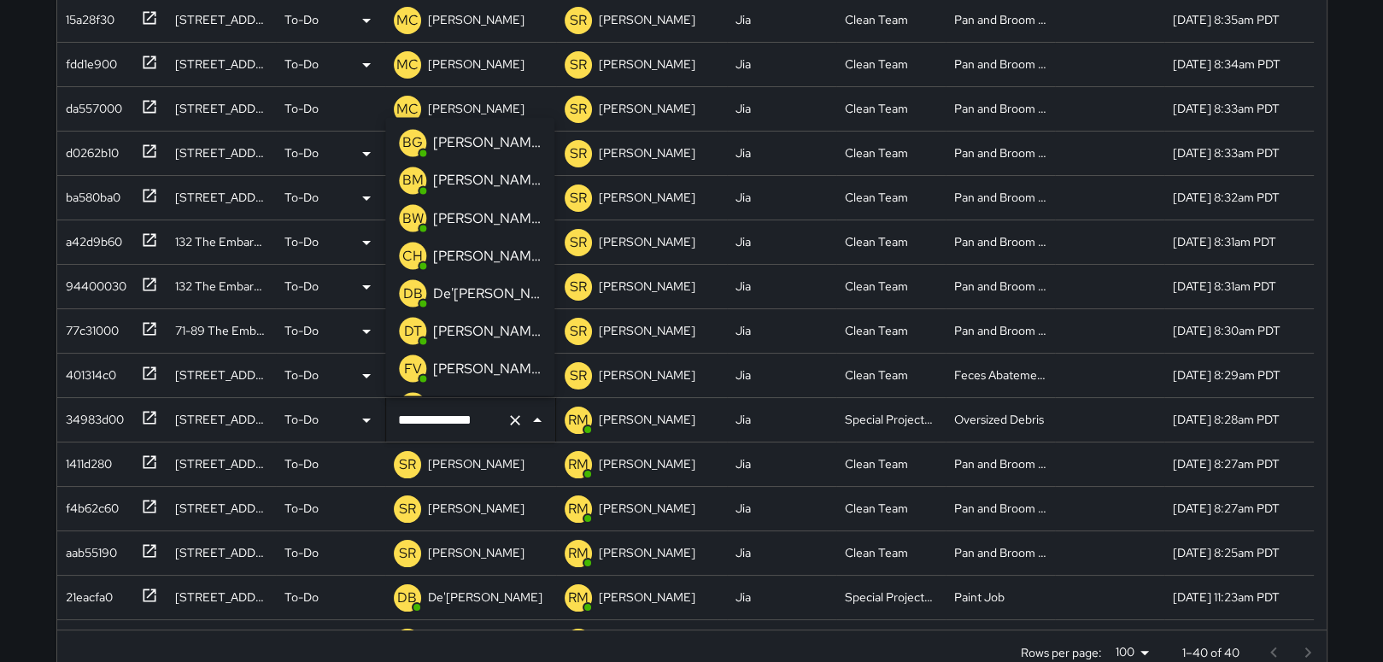
scroll to position [1381, 0]
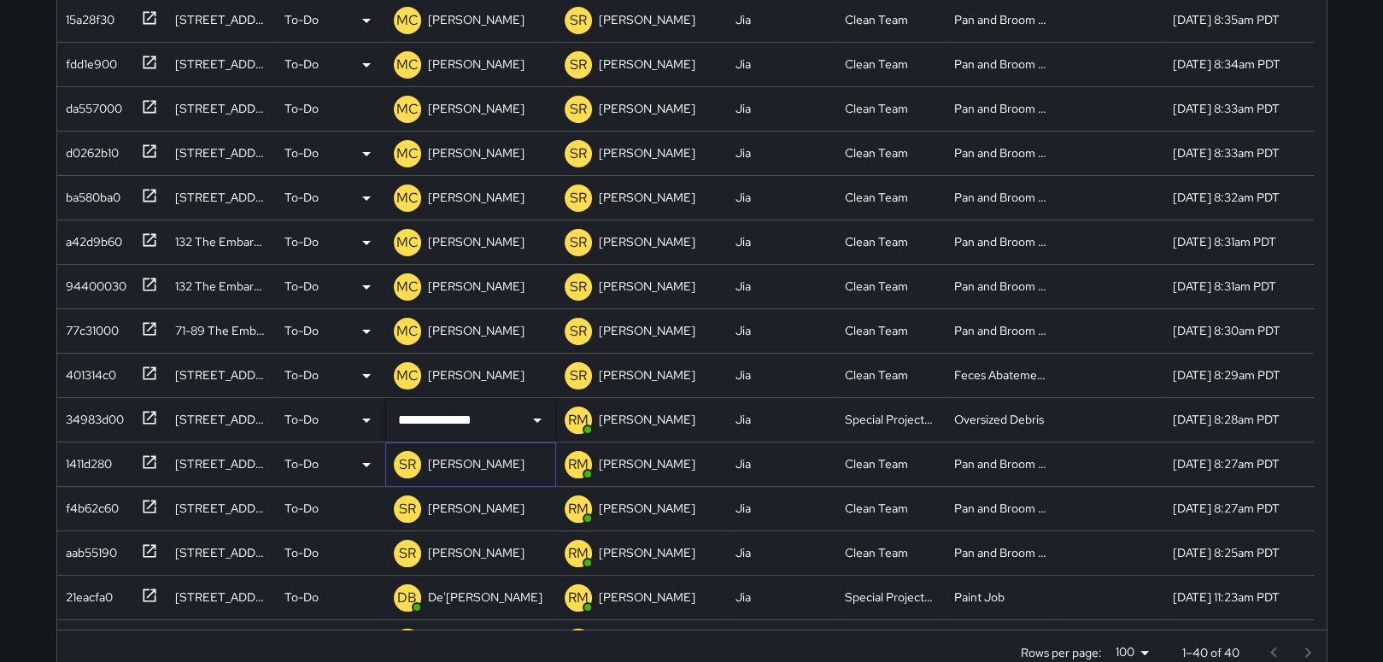
click at [425, 459] on div "[PERSON_NAME]" at bounding box center [476, 464] width 103 height 24
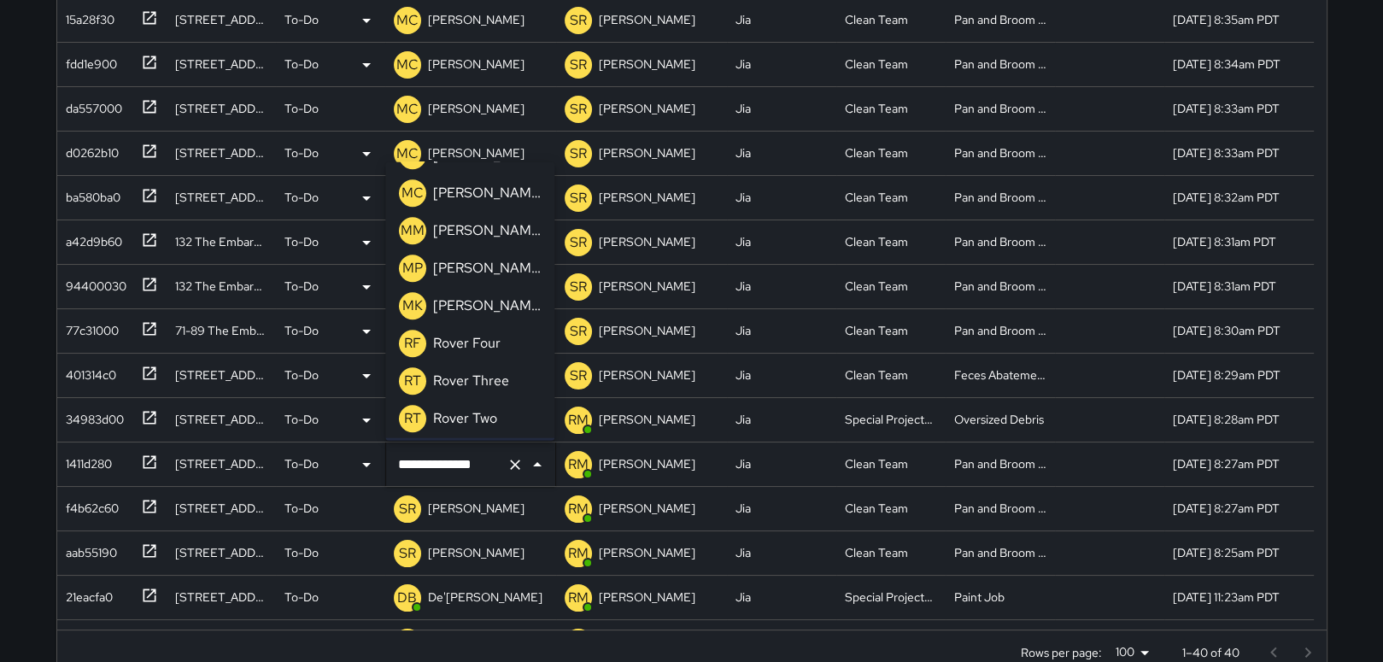
scroll to position [1313, 0]
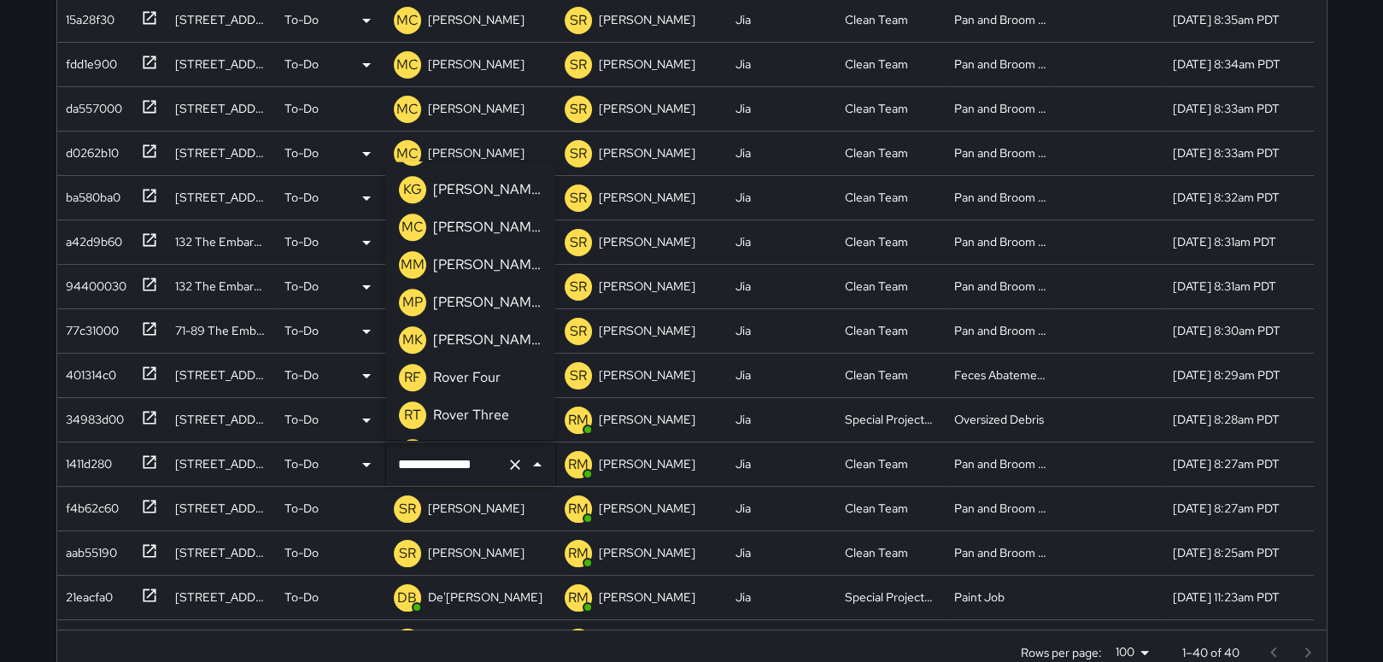
click at [508, 227] on div "[PERSON_NAME]" at bounding box center [487, 227] width 114 height 27
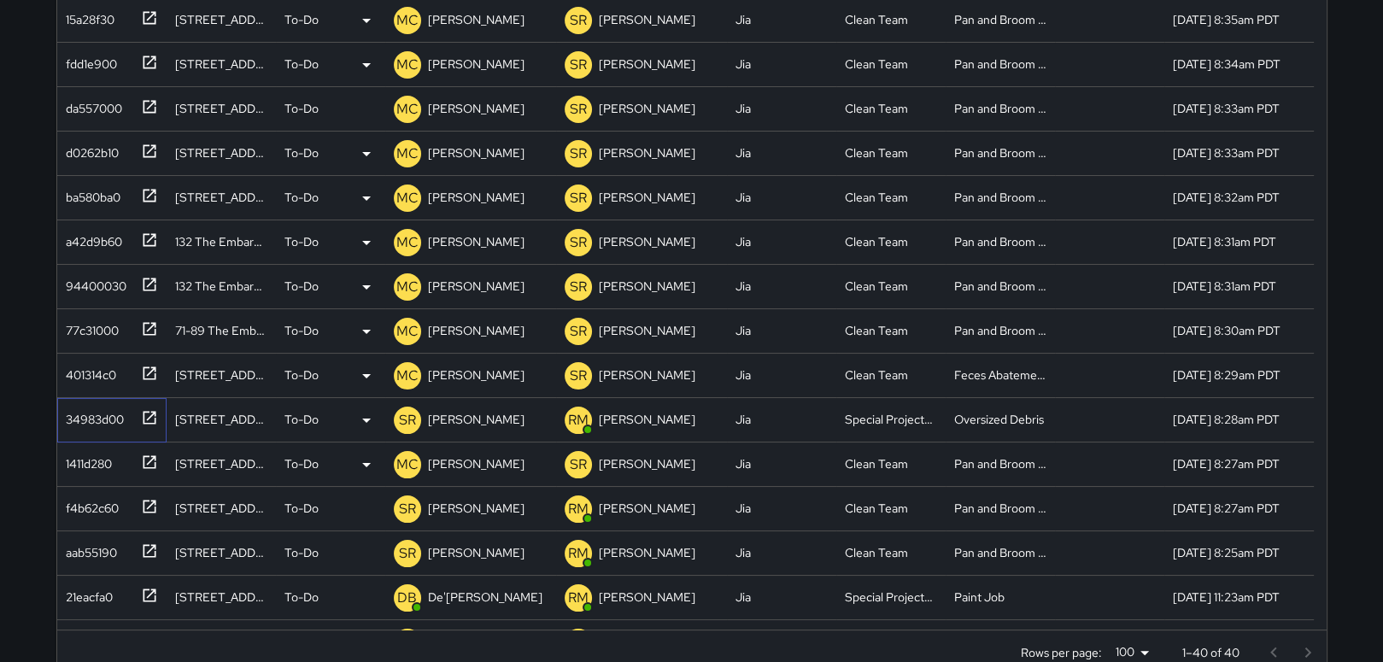
click at [147, 413] on icon at bounding box center [149, 417] width 17 height 17
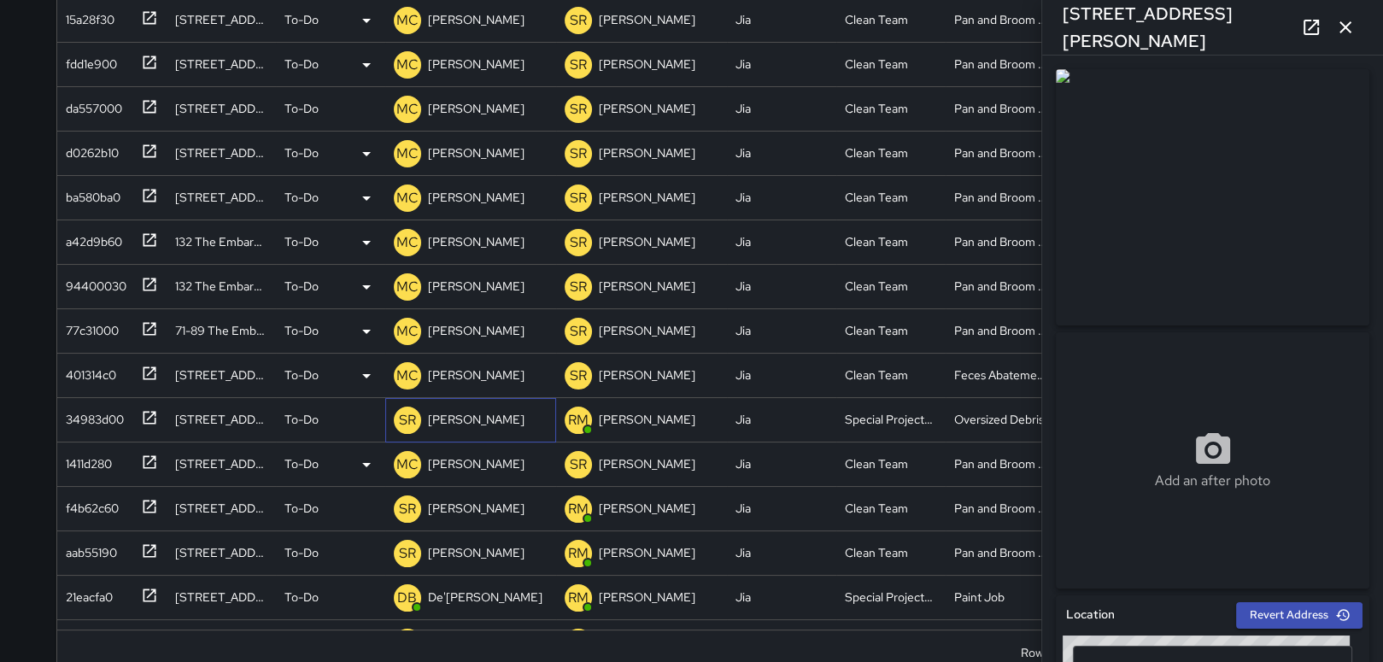
click at [466, 419] on p "[PERSON_NAME]" at bounding box center [476, 419] width 97 height 17
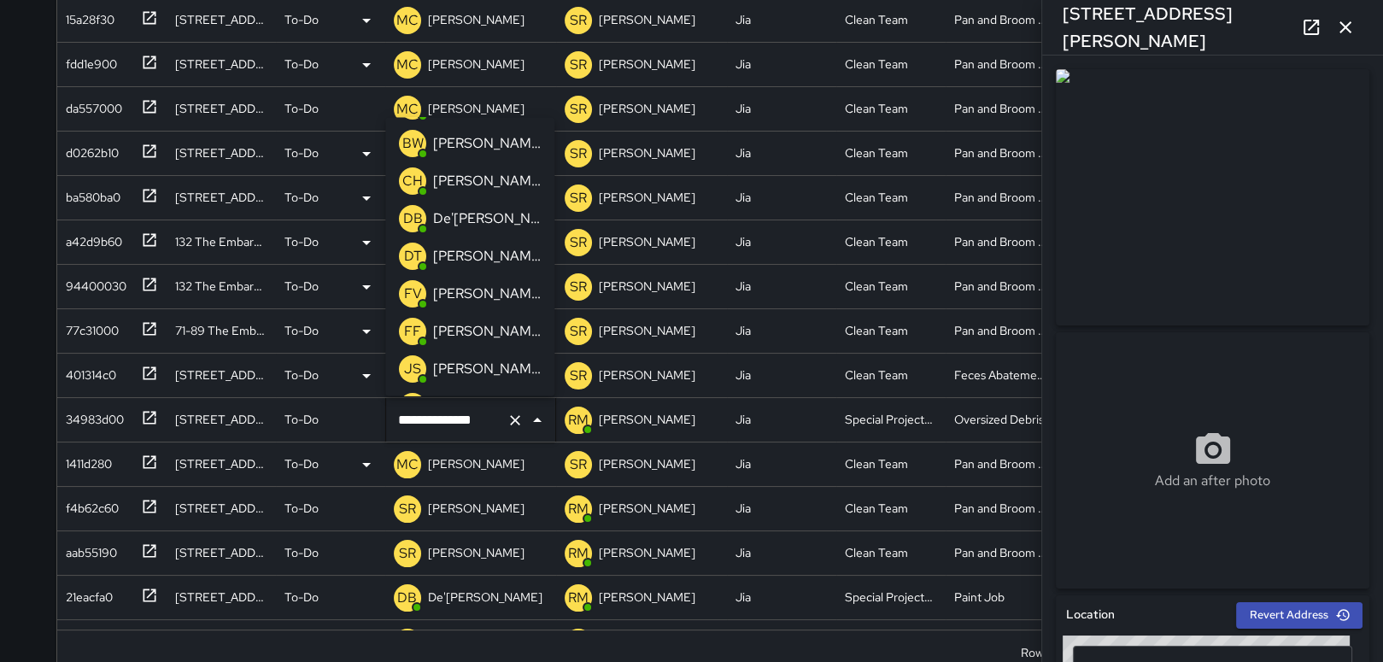
scroll to position [0, 0]
click at [508, 249] on p "[PERSON_NAME]" at bounding box center [487, 255] width 108 height 21
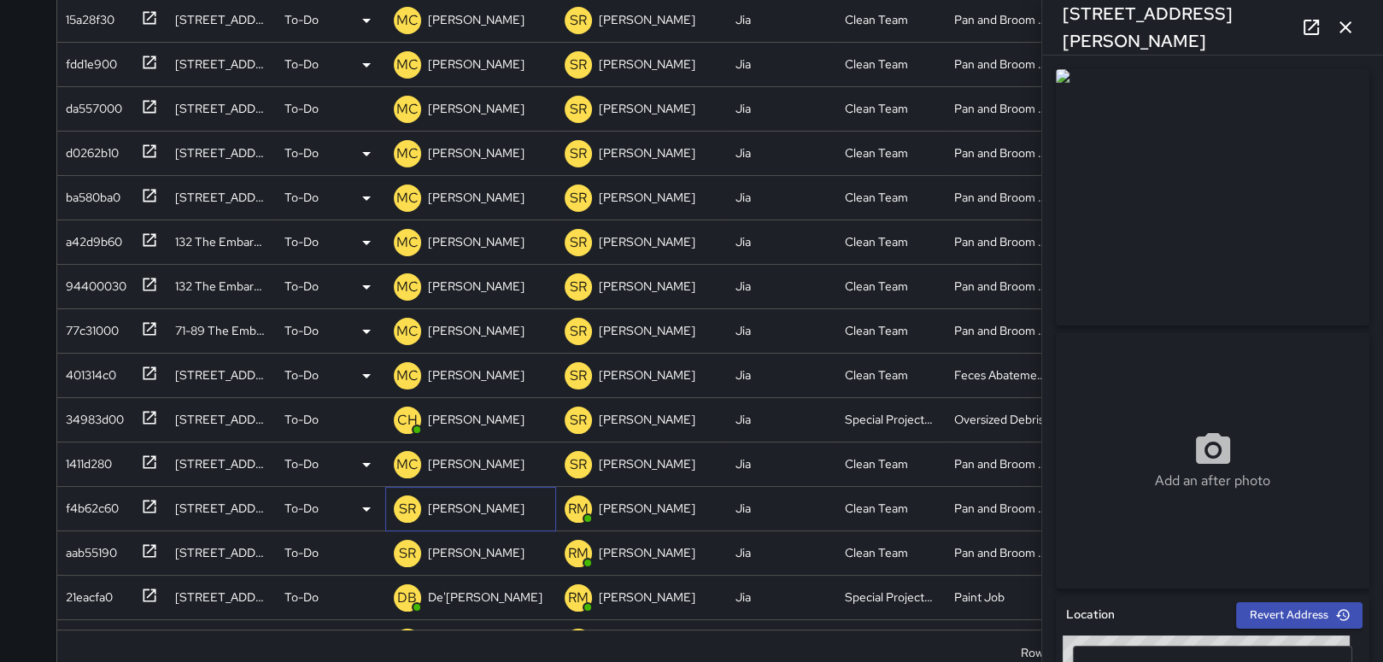
click at [452, 507] on p "[PERSON_NAME]" at bounding box center [476, 508] width 97 height 17
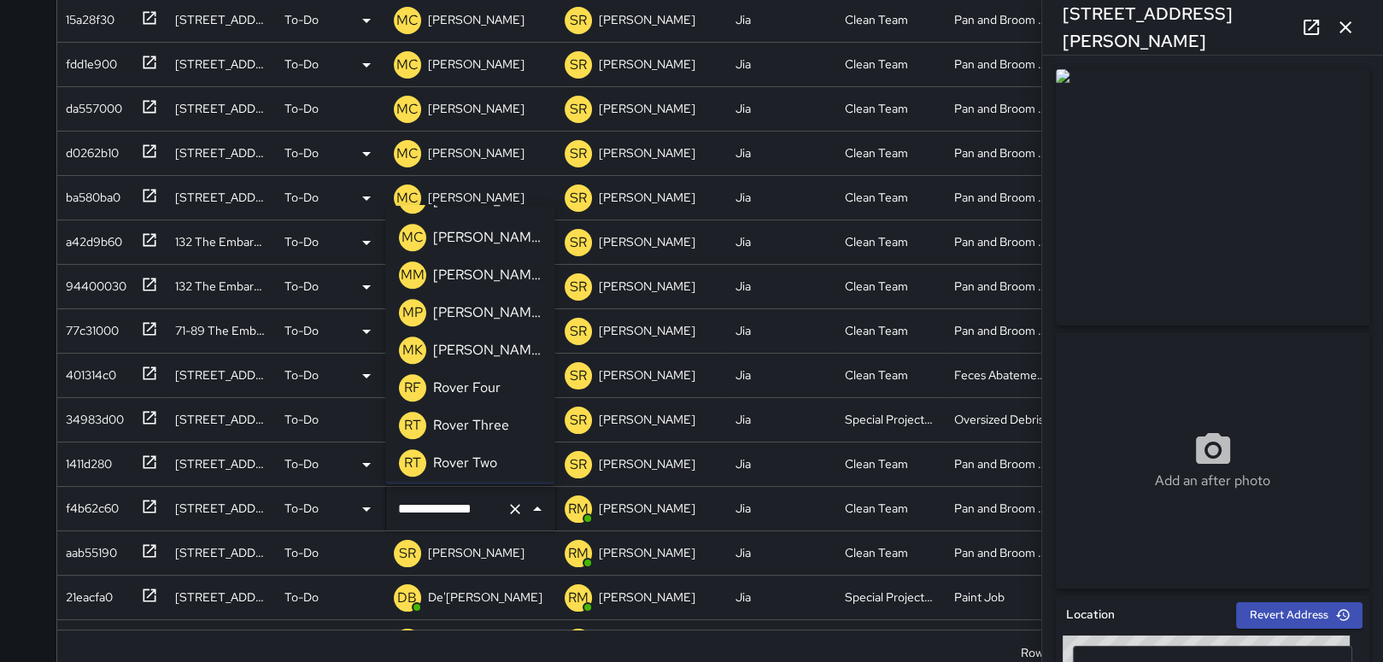
scroll to position [1336, 0]
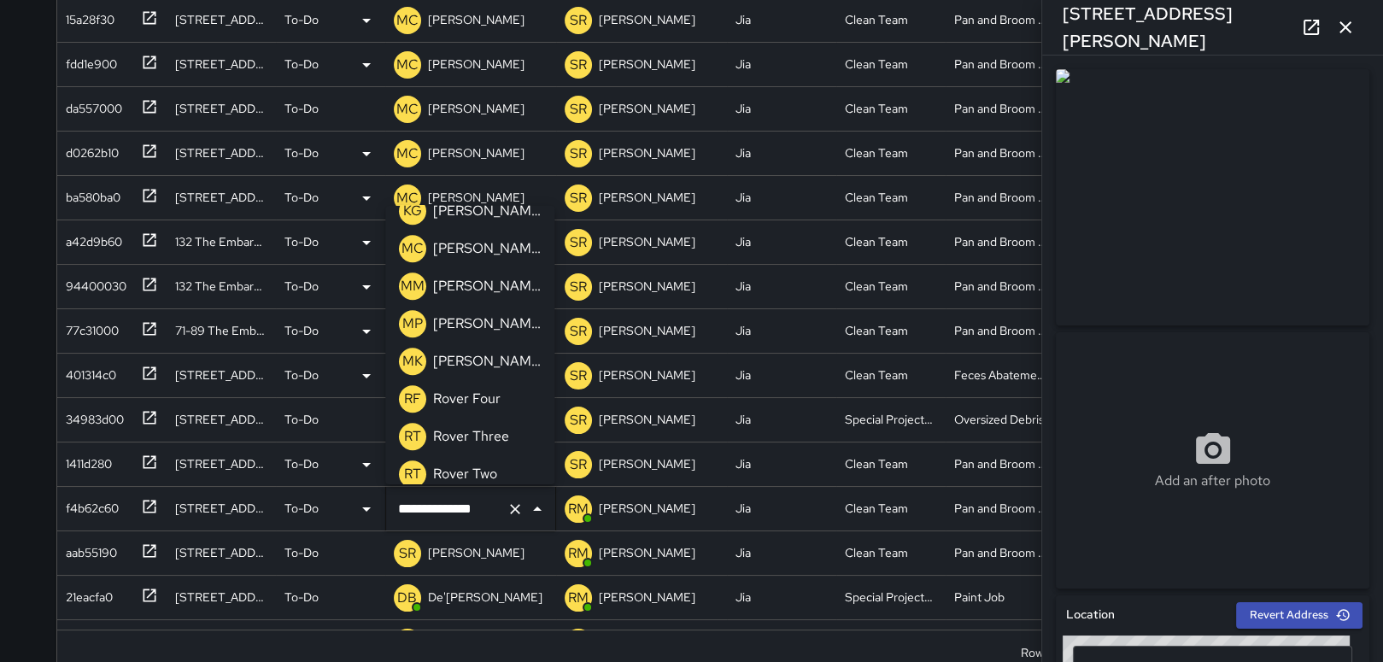
click at [504, 246] on p "[PERSON_NAME]" at bounding box center [487, 248] width 108 height 21
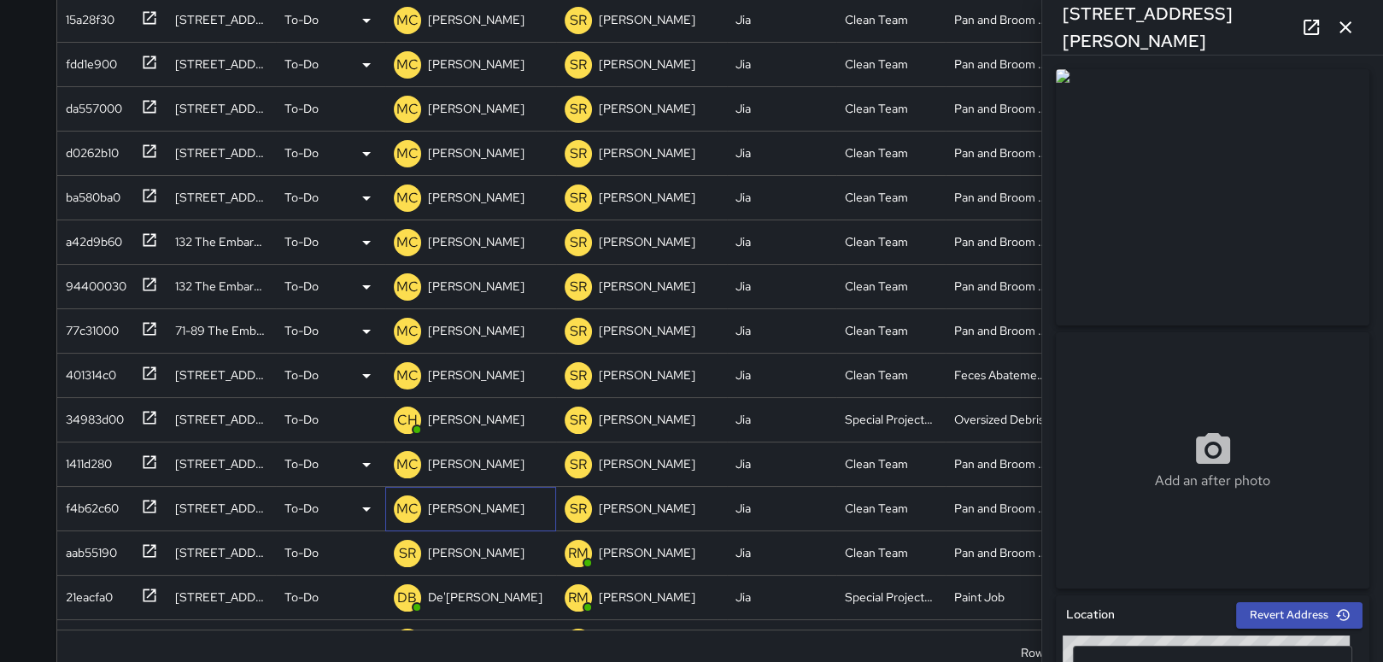
scroll to position [34, 0]
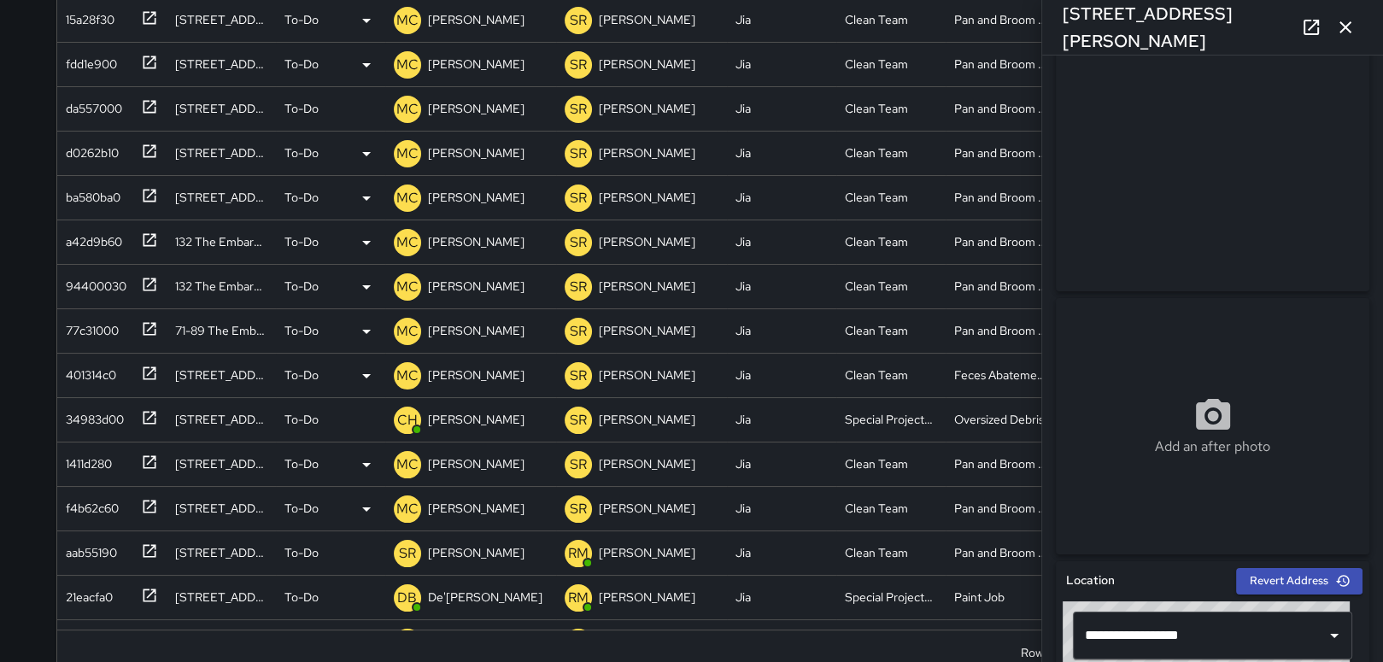
click at [1349, 19] on icon "button" at bounding box center [1345, 27] width 21 height 21
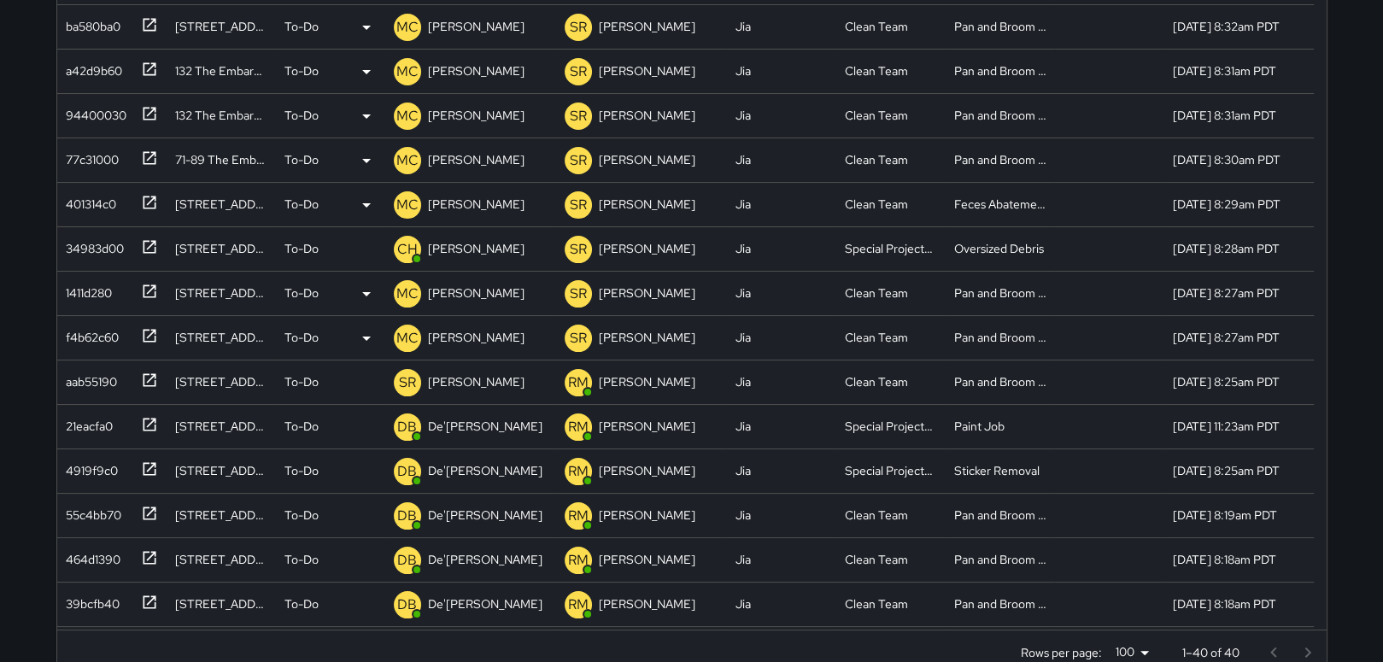
scroll to position [205, 0]
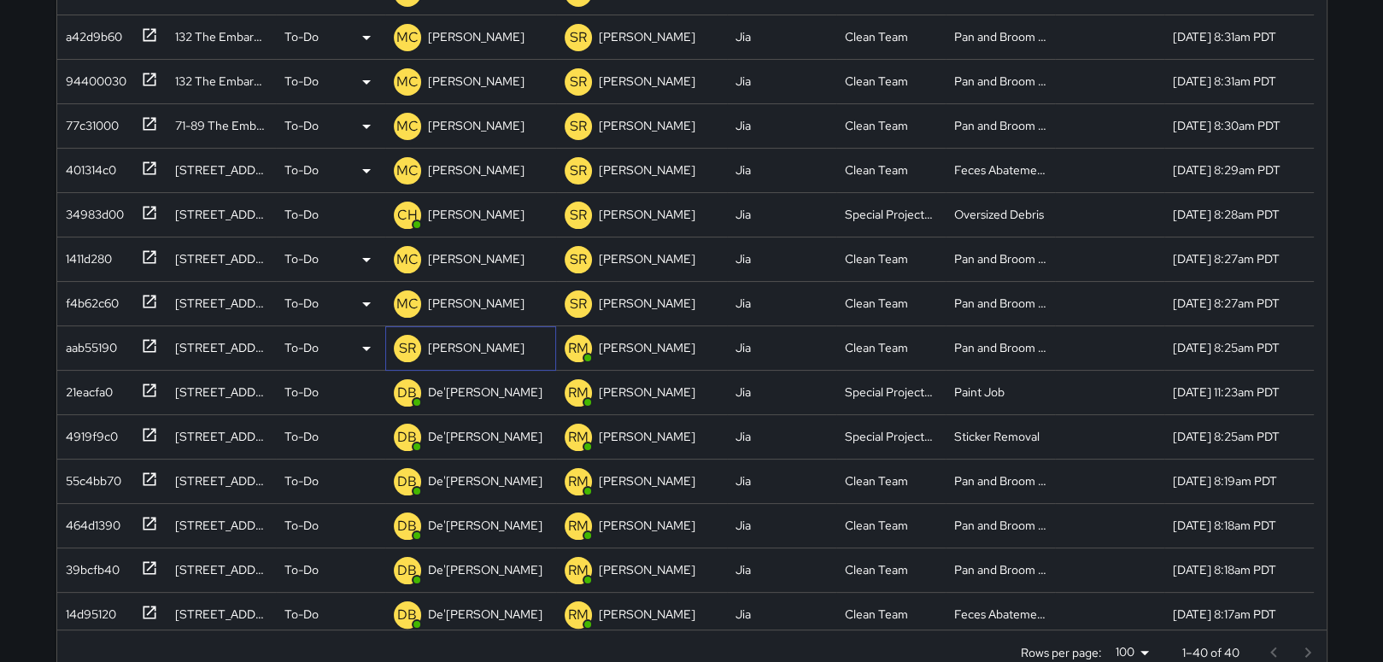
click at [447, 347] on p "[PERSON_NAME]" at bounding box center [476, 347] width 97 height 17
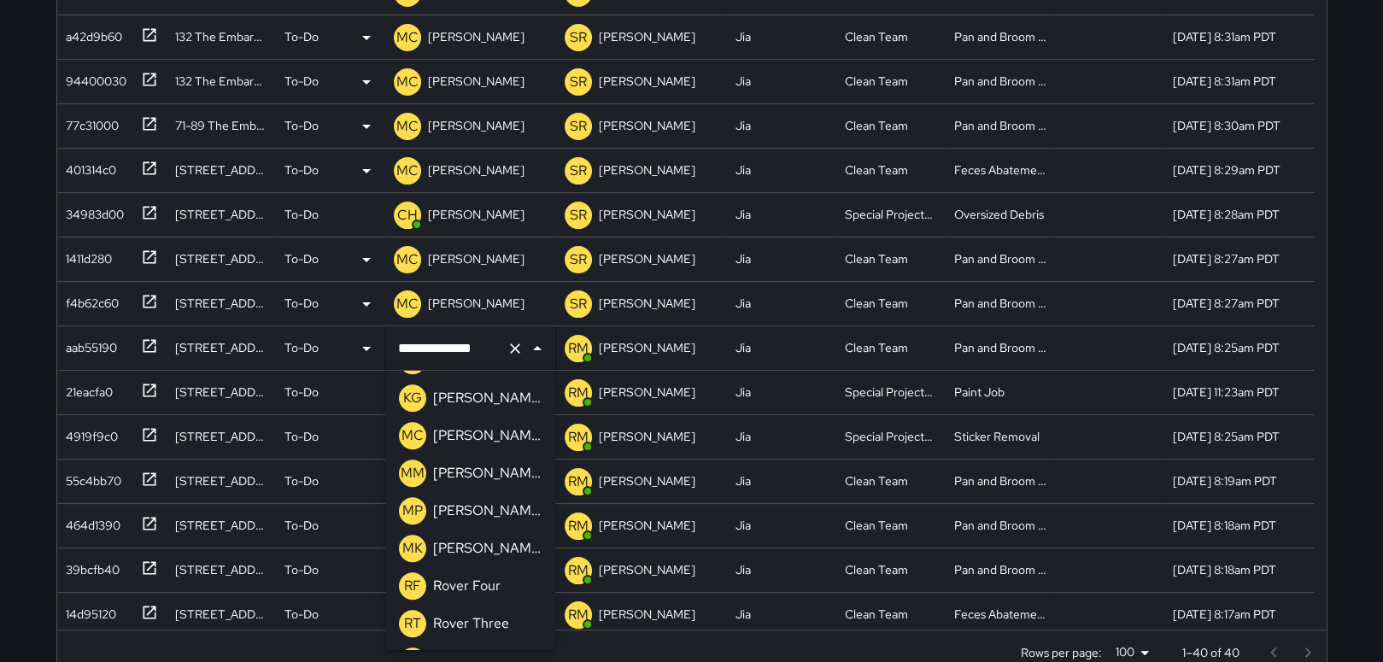
scroll to position [1302, 0]
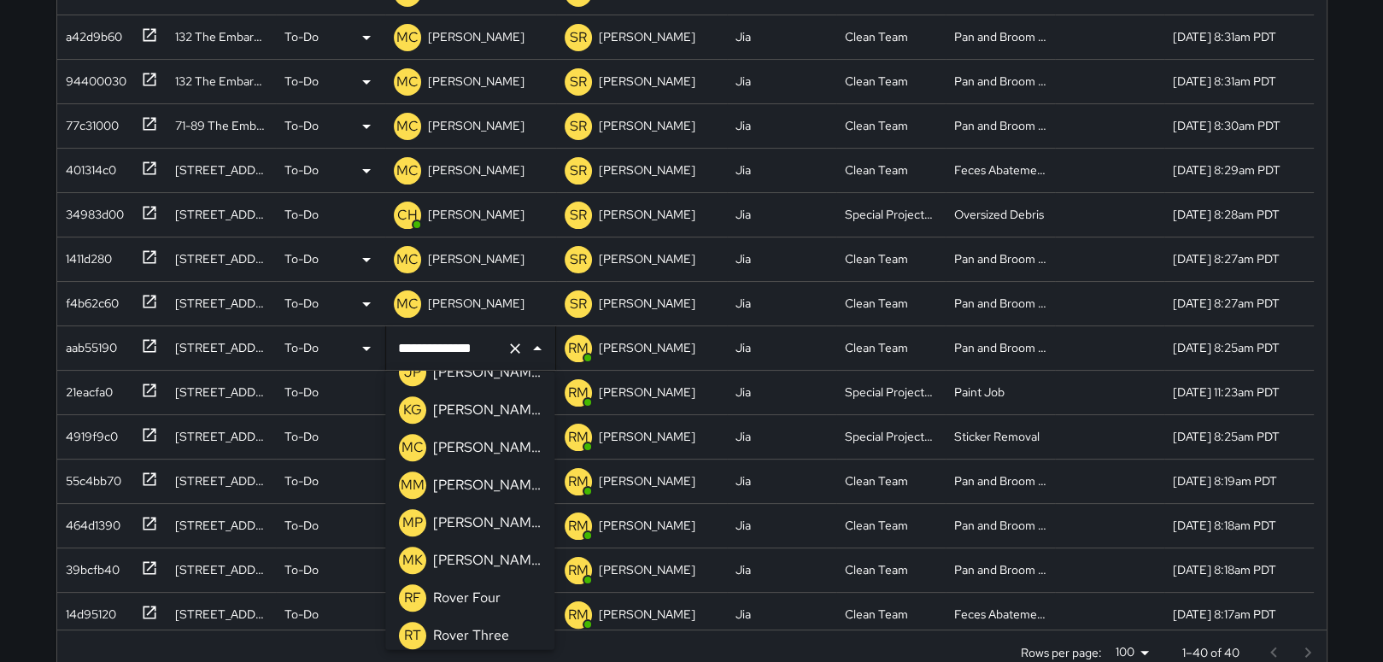
click at [495, 447] on p "[PERSON_NAME]" at bounding box center [487, 448] width 108 height 21
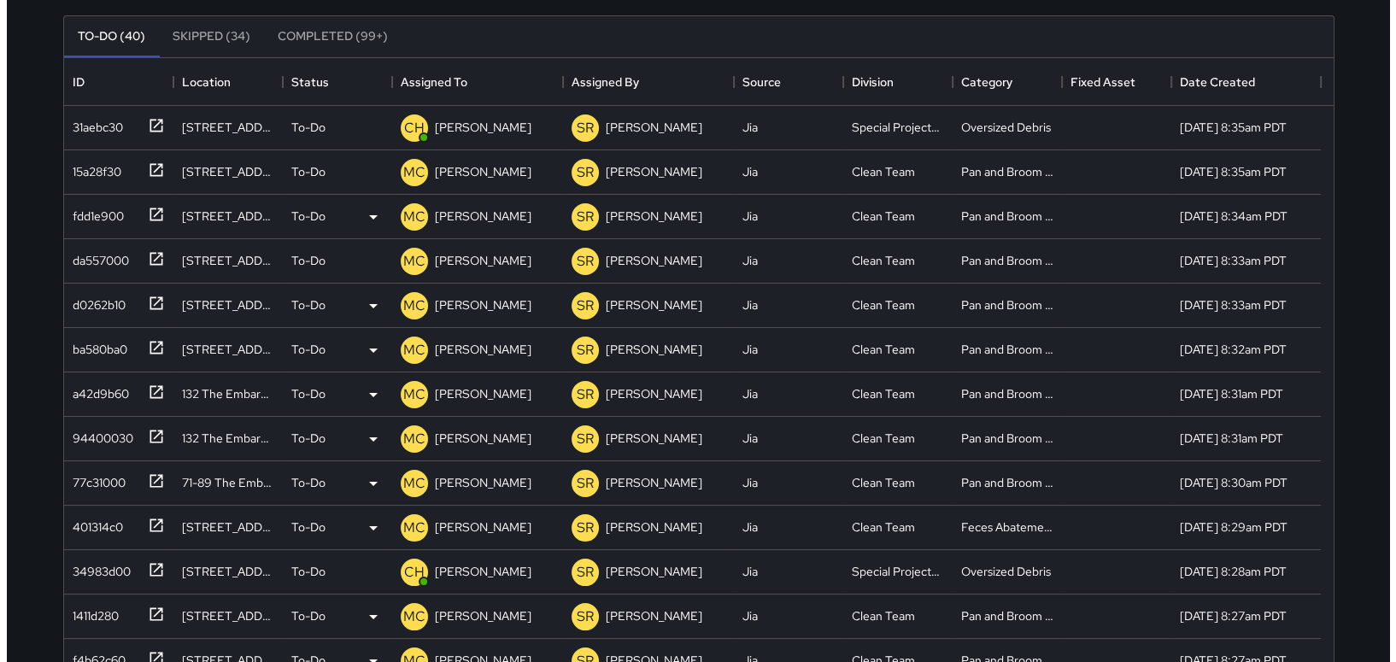
scroll to position [0, 0]
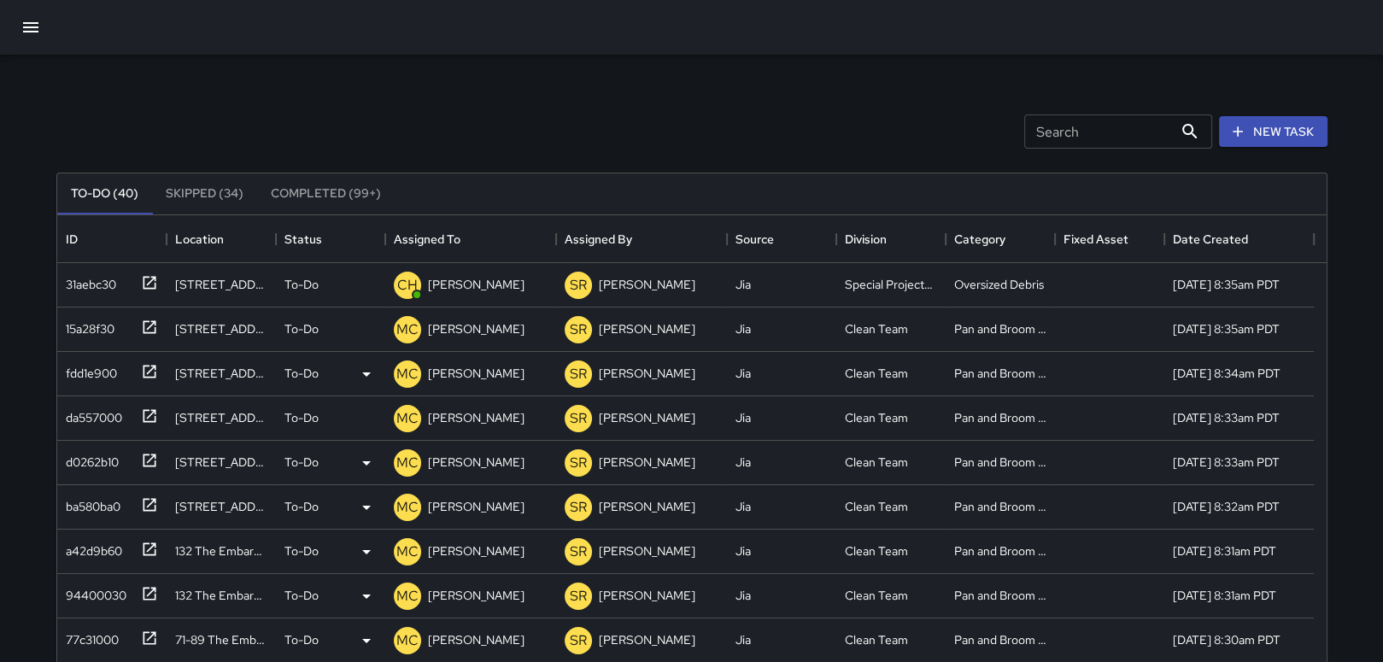
click at [36, 26] on icon "button" at bounding box center [30, 27] width 15 height 10
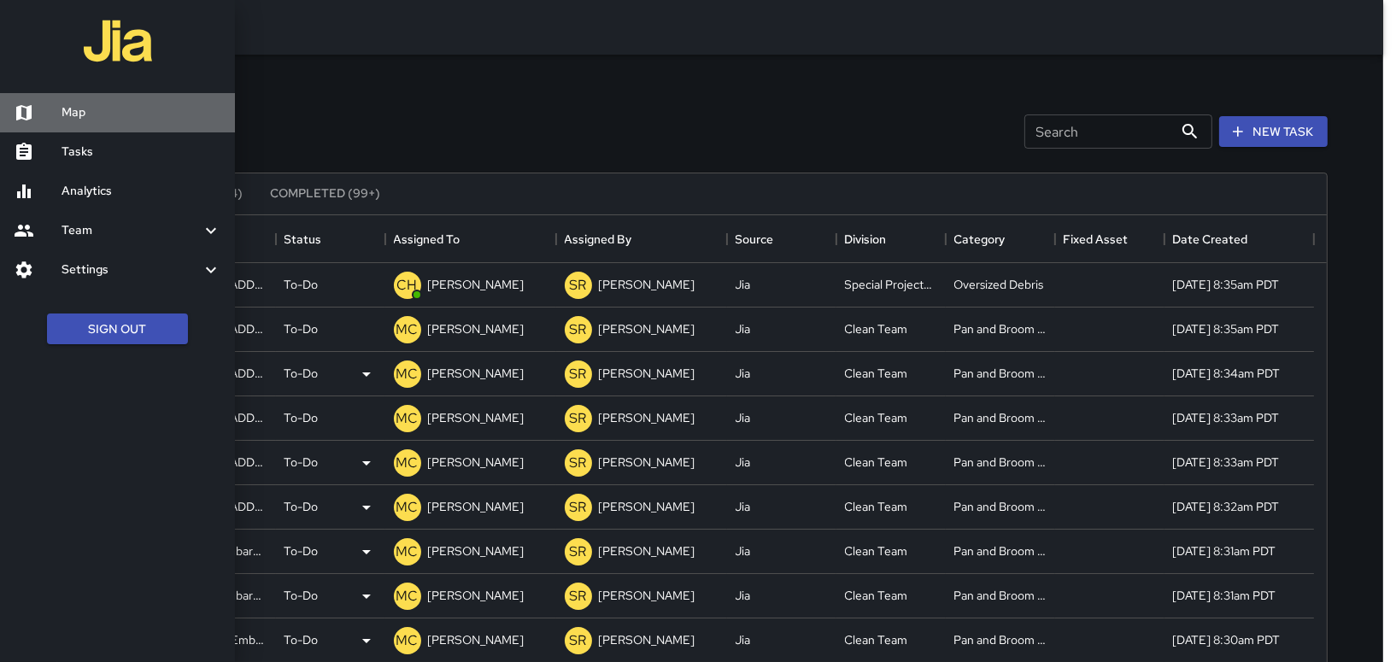
click at [84, 107] on h6 "Map" at bounding box center [142, 112] width 160 height 19
